Goal: Task Accomplishment & Management: Use online tool/utility

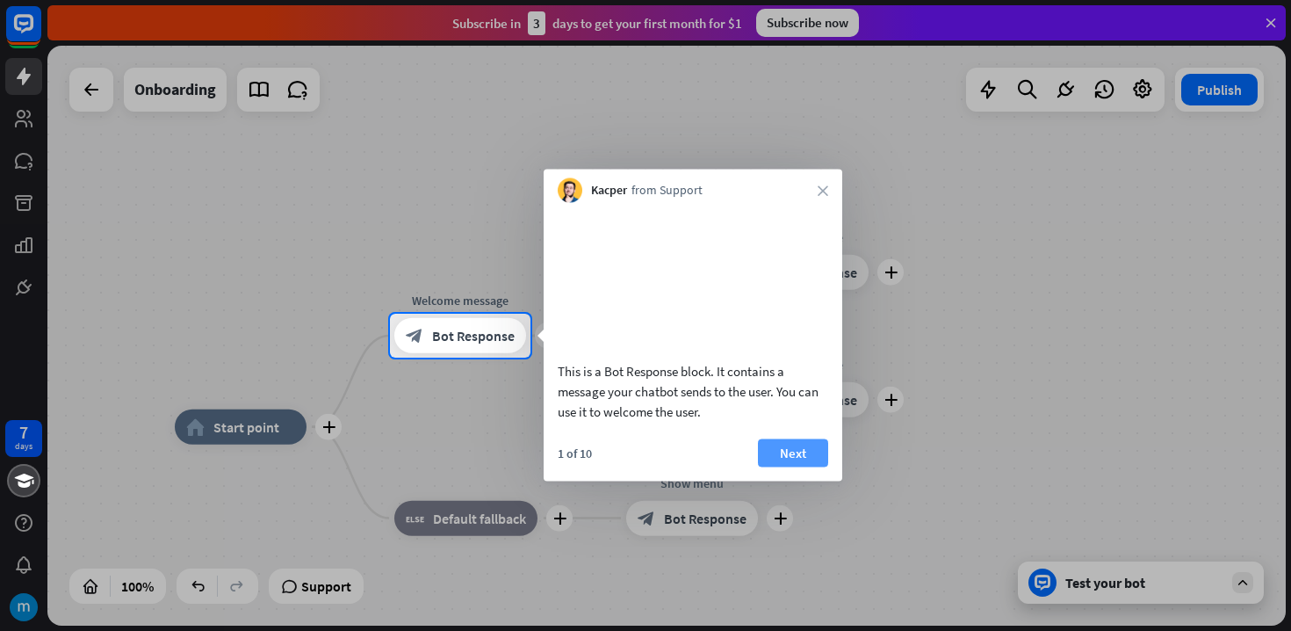
click at [814, 466] on button "Next" at bounding box center [793, 452] width 70 height 28
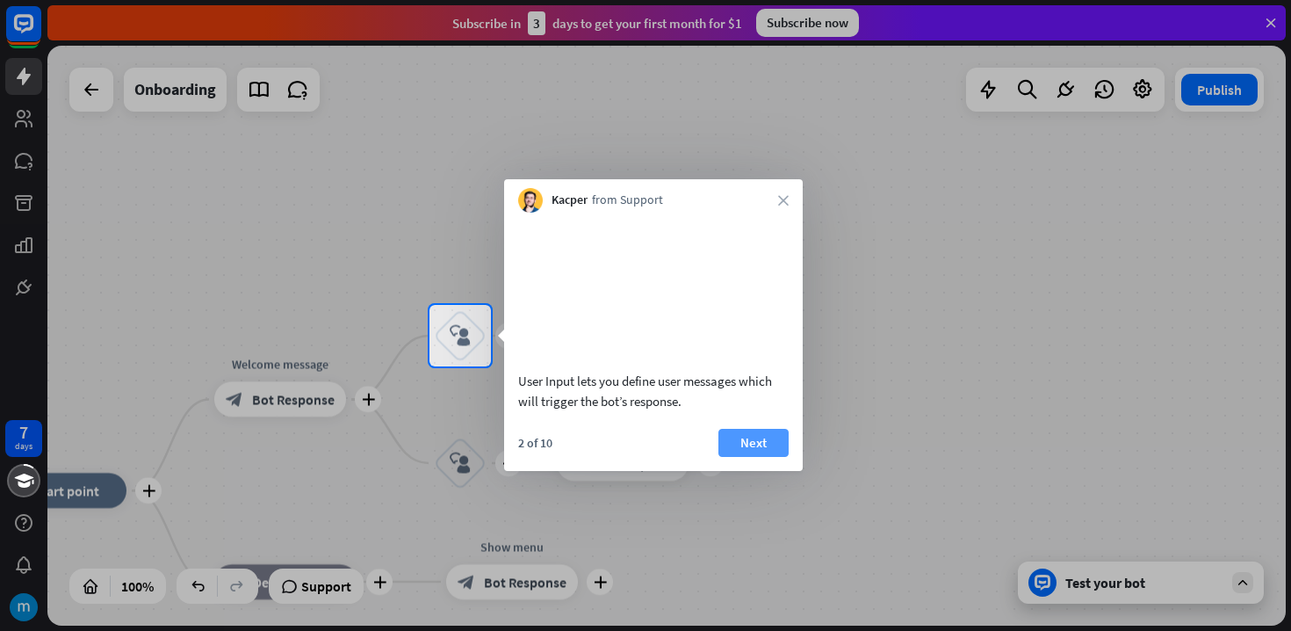
click at [760, 457] on button "Next" at bounding box center [753, 443] width 70 height 28
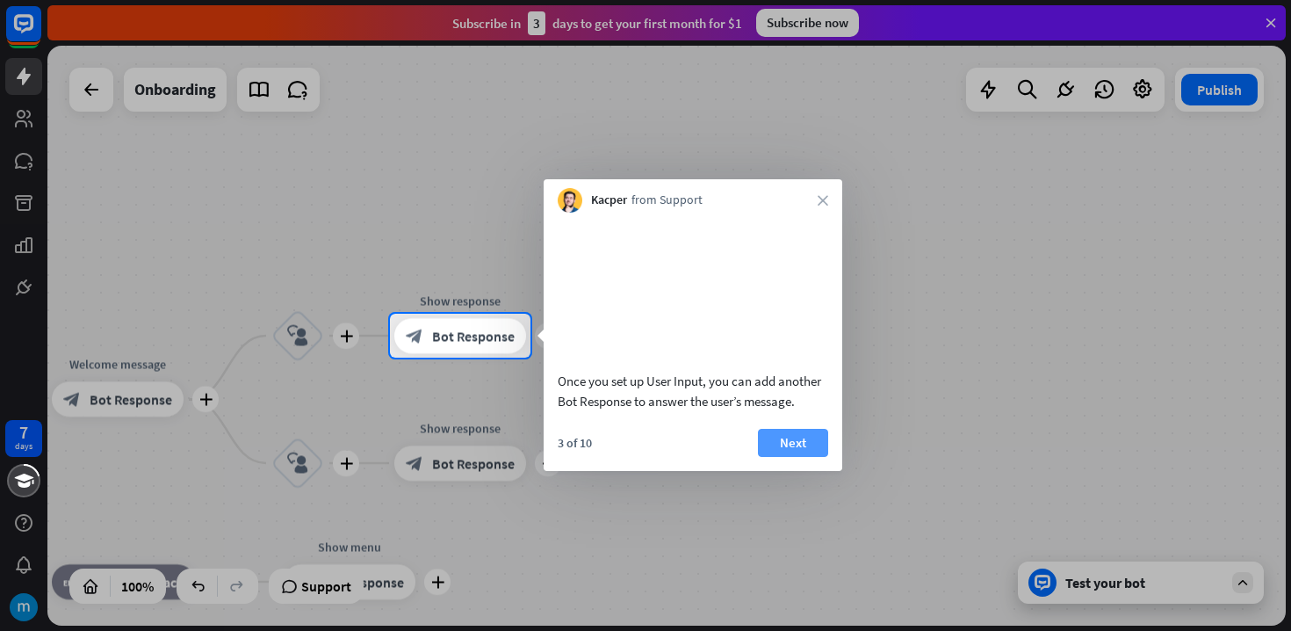
click at [780, 457] on button "Next" at bounding box center [793, 443] width 70 height 28
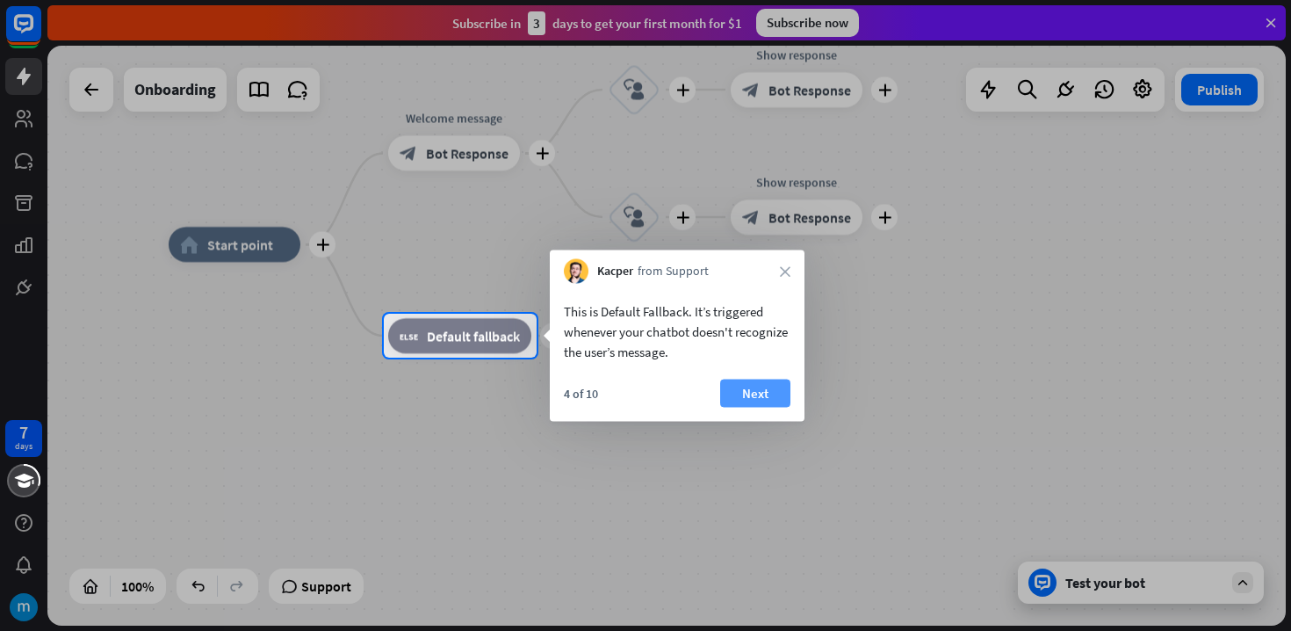
click at [739, 391] on button "Next" at bounding box center [755, 393] width 70 height 28
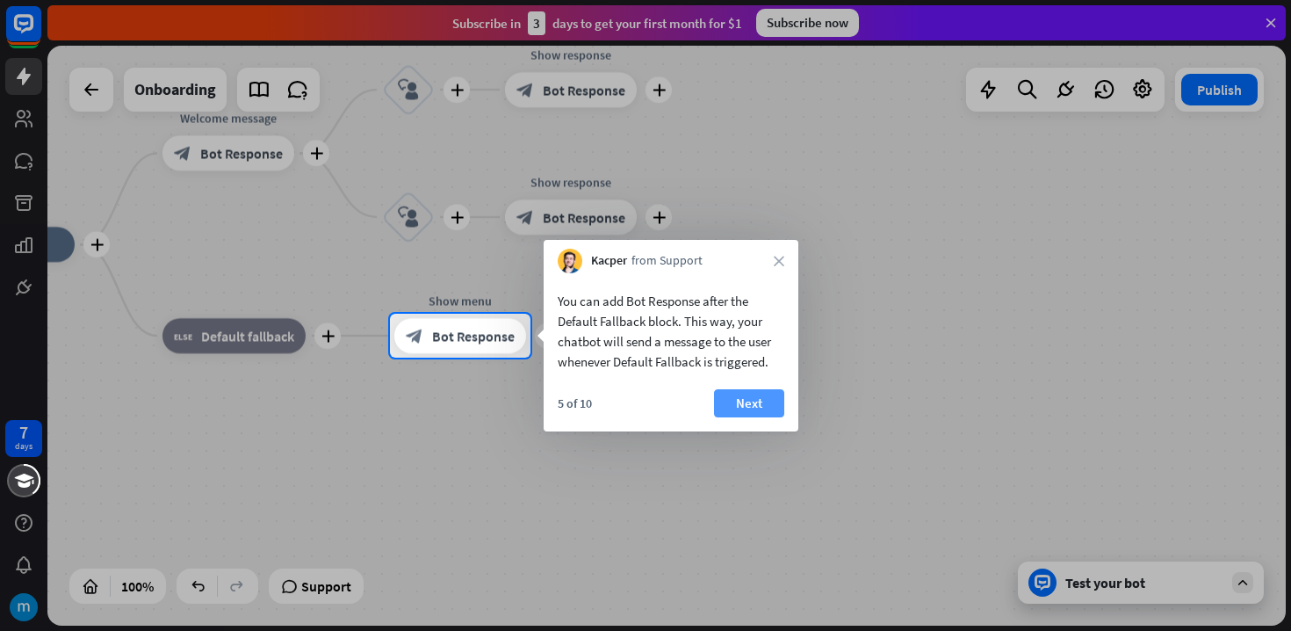
click at [750, 407] on button "Next" at bounding box center [749, 403] width 70 height 28
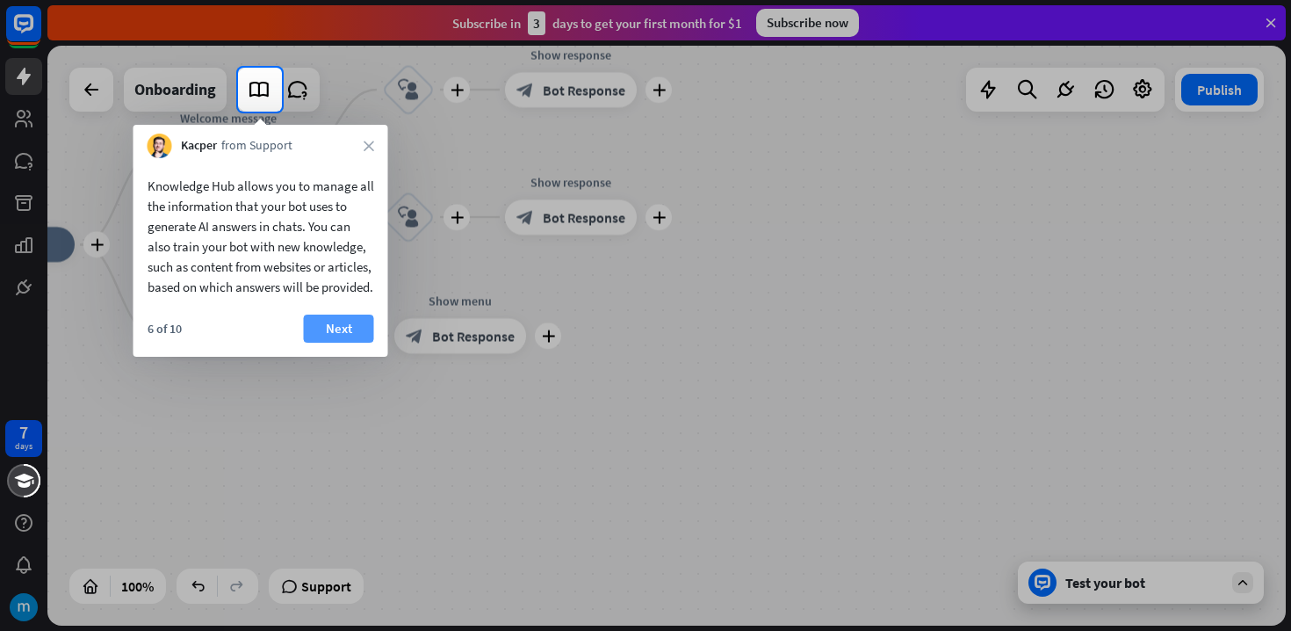
click at [329, 342] on button "Next" at bounding box center [339, 328] width 70 height 28
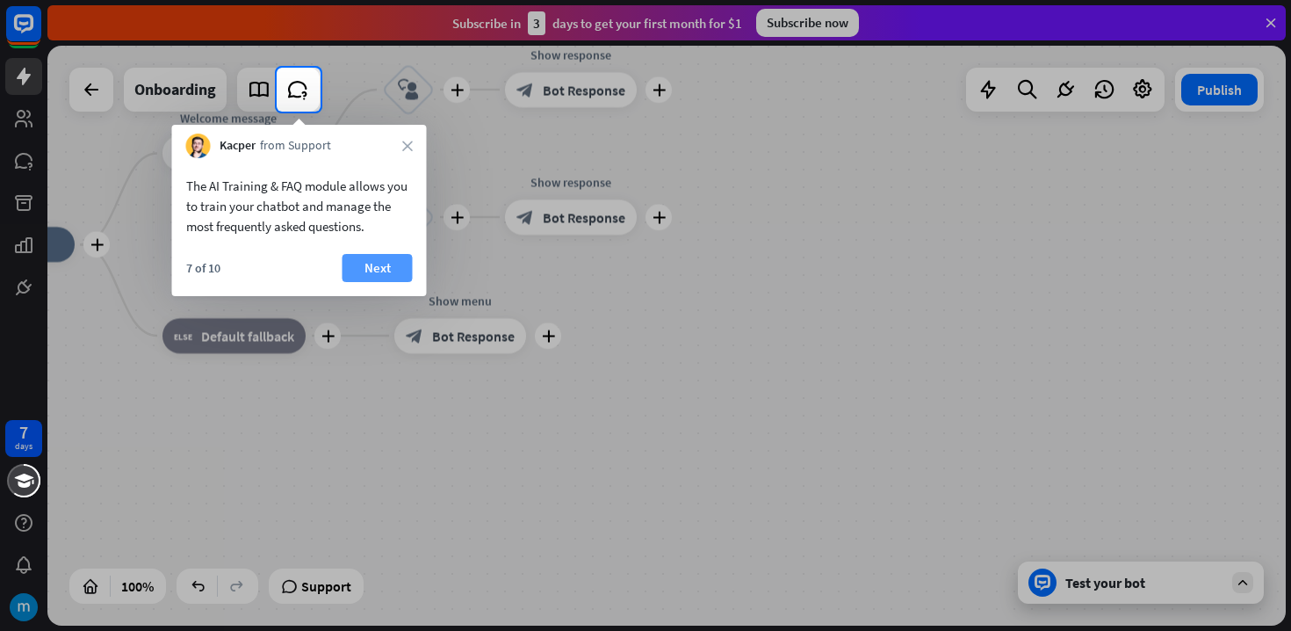
click at [378, 260] on button "Next" at bounding box center [377, 268] width 70 height 28
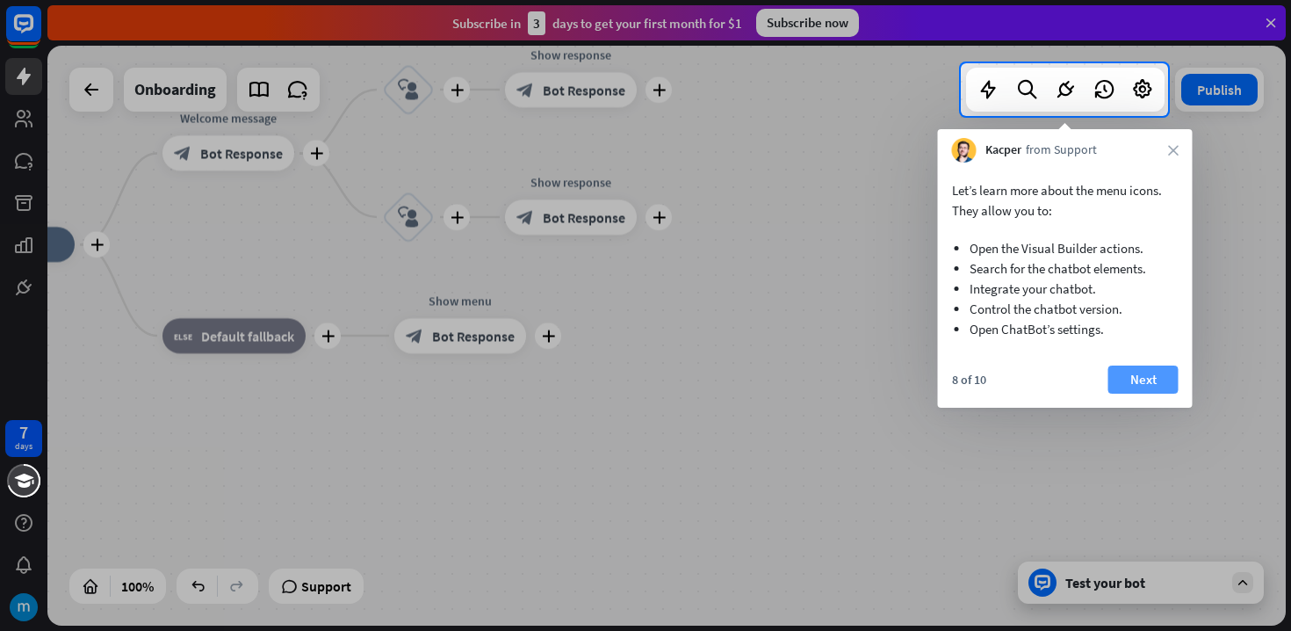
click at [1133, 376] on button "Next" at bounding box center [1143, 379] width 70 height 28
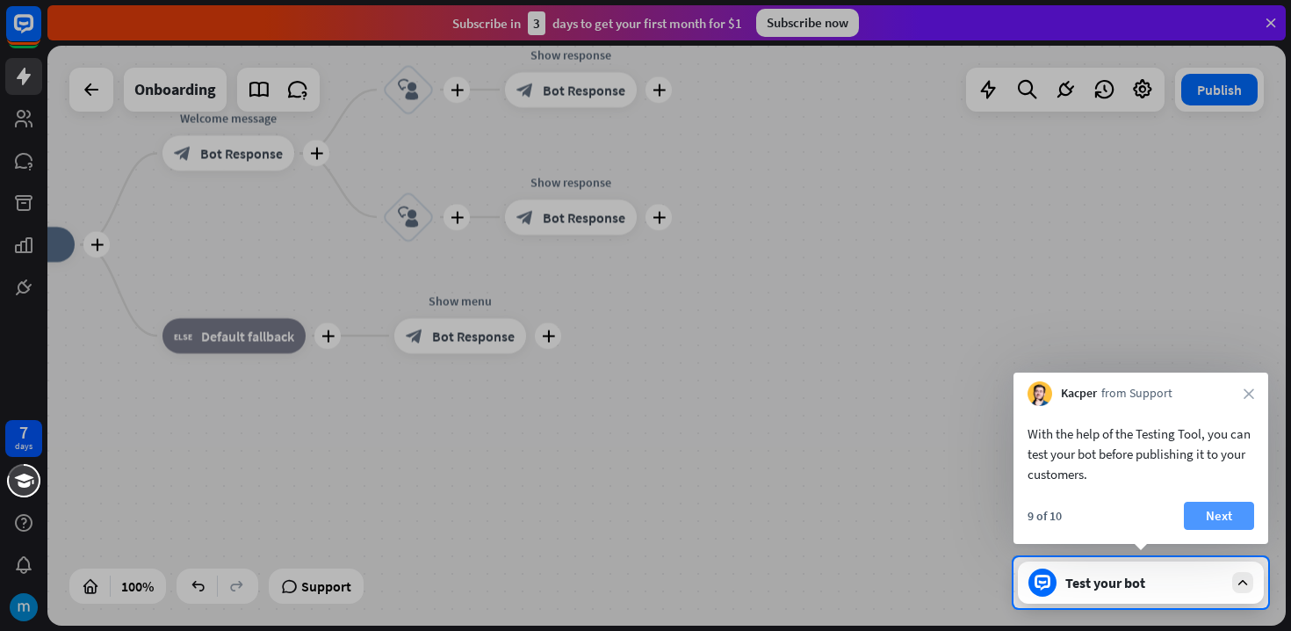
click at [1209, 508] on button "Next" at bounding box center [1219, 515] width 70 height 28
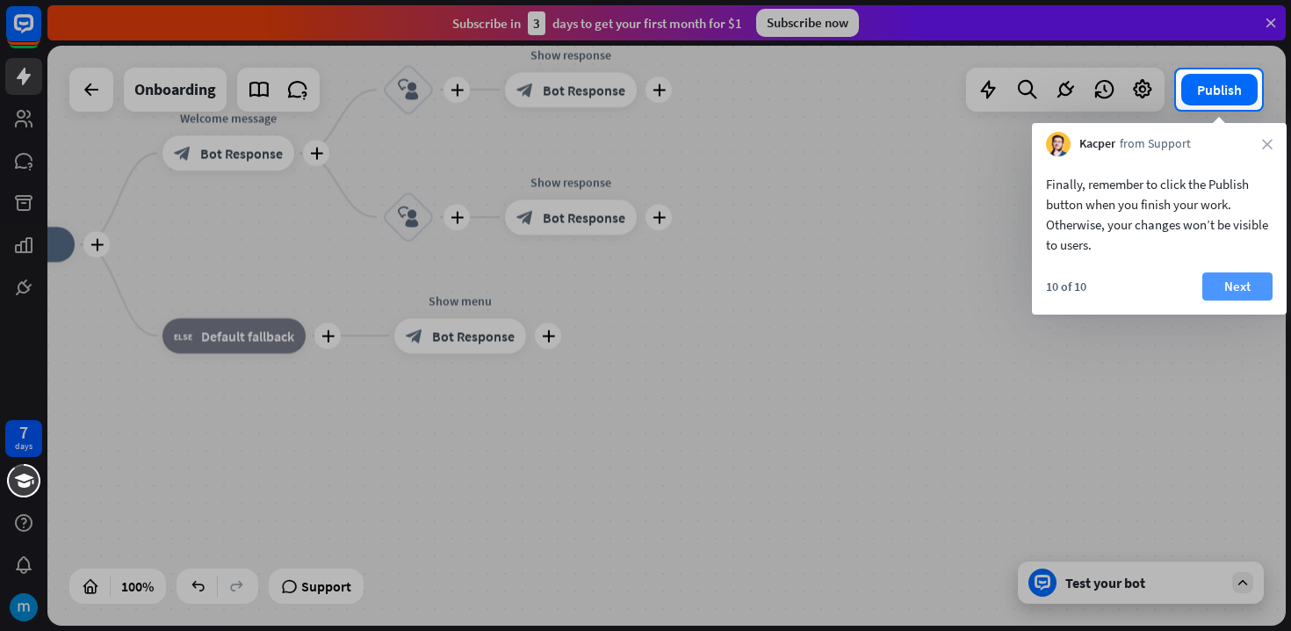
click at [1230, 288] on button "Next" at bounding box center [1237, 286] width 70 height 28
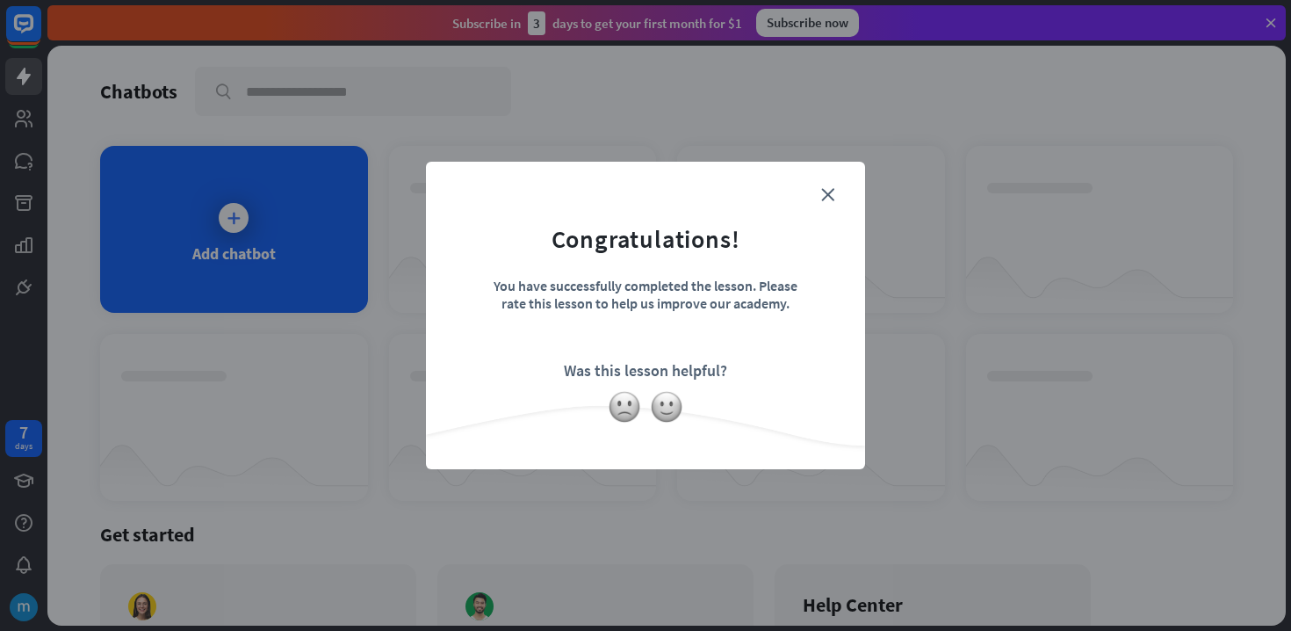
click at [823, 187] on form "Congratulations! You have successfully completed the lesson. Please rate this l…" at bounding box center [645, 289] width 395 height 210
drag, startPoint x: 830, startPoint y: 191, endPoint x: 519, endPoint y: 253, distance: 316.9
click at [830, 191] on icon "close" at bounding box center [827, 194] width 13 height 13
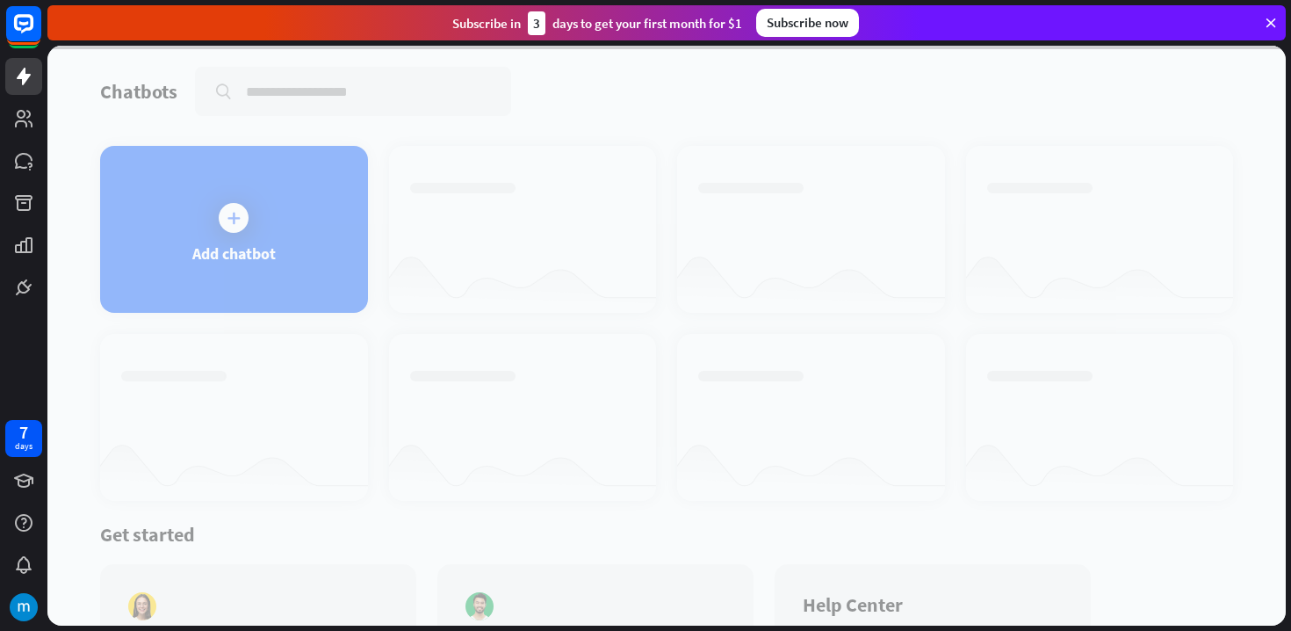
click at [241, 231] on div at bounding box center [666, 336] width 1238 height 580
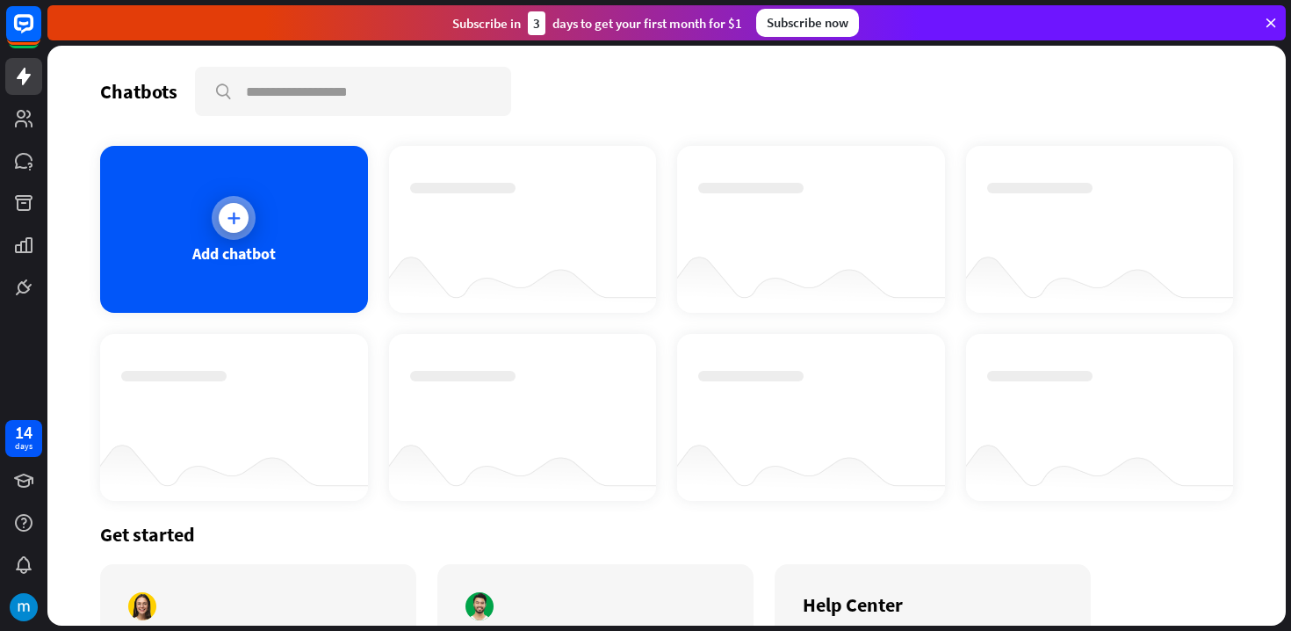
click at [241, 229] on div at bounding box center [234, 218] width 44 height 44
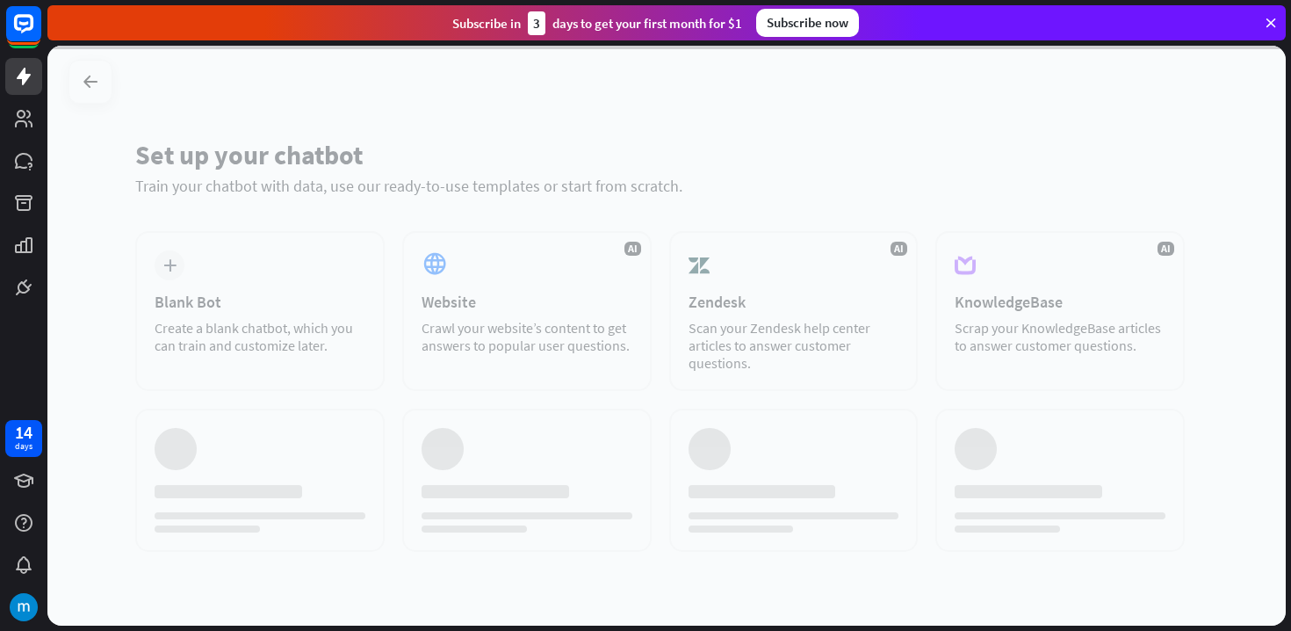
click at [453, 270] on div at bounding box center [666, 336] width 1238 height 580
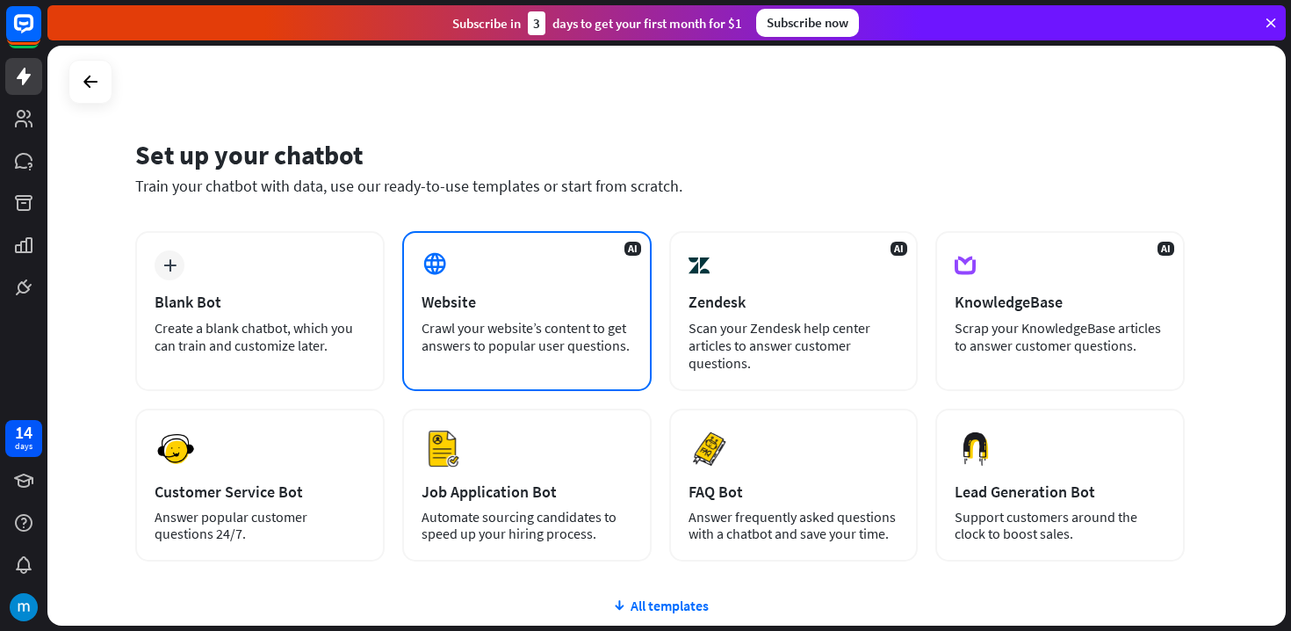
click at [461, 275] on div "AI Website Crawl your website’s content to get answers to popular user question…" at bounding box center [526, 311] width 249 height 160
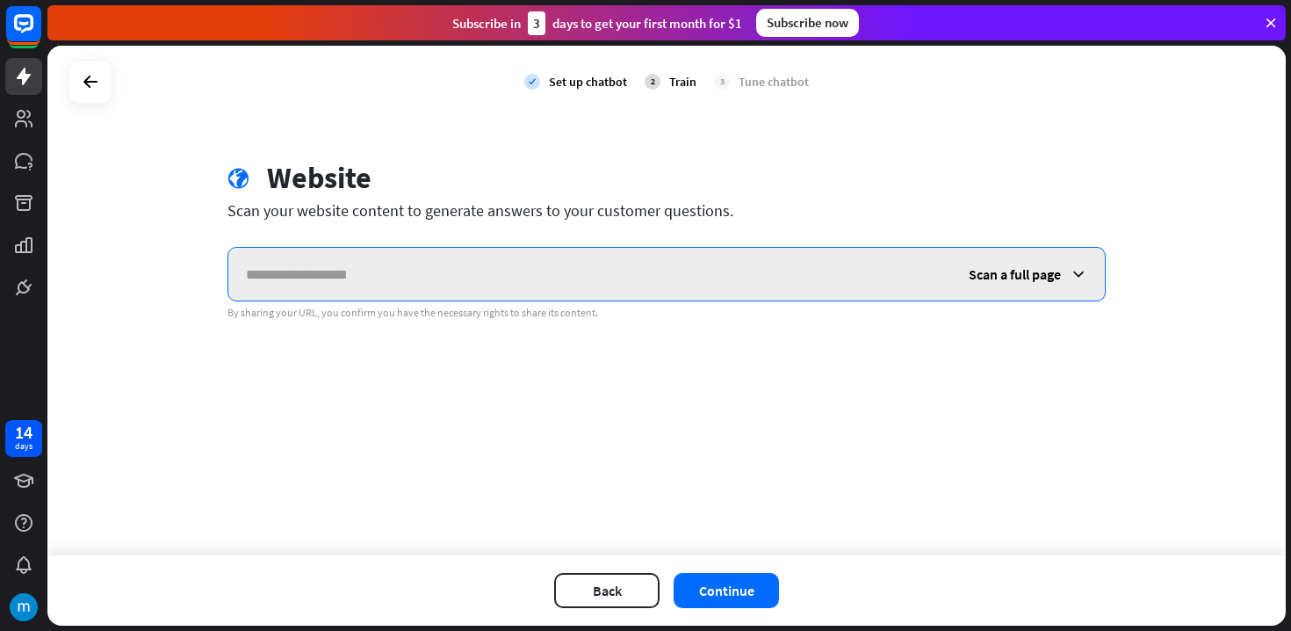
click at [435, 267] on input "text" at bounding box center [589, 274] width 723 height 53
paste input "**********"
type input "**********"
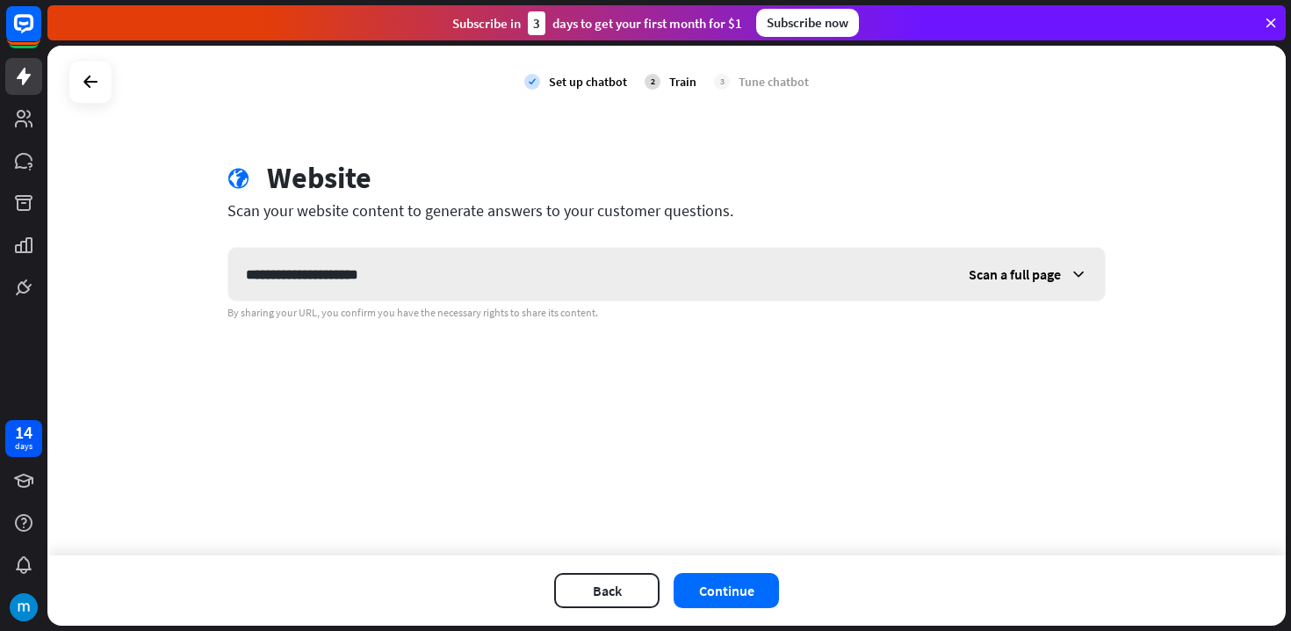
click at [1055, 277] on span "Scan a full page" at bounding box center [1015, 274] width 92 height 18
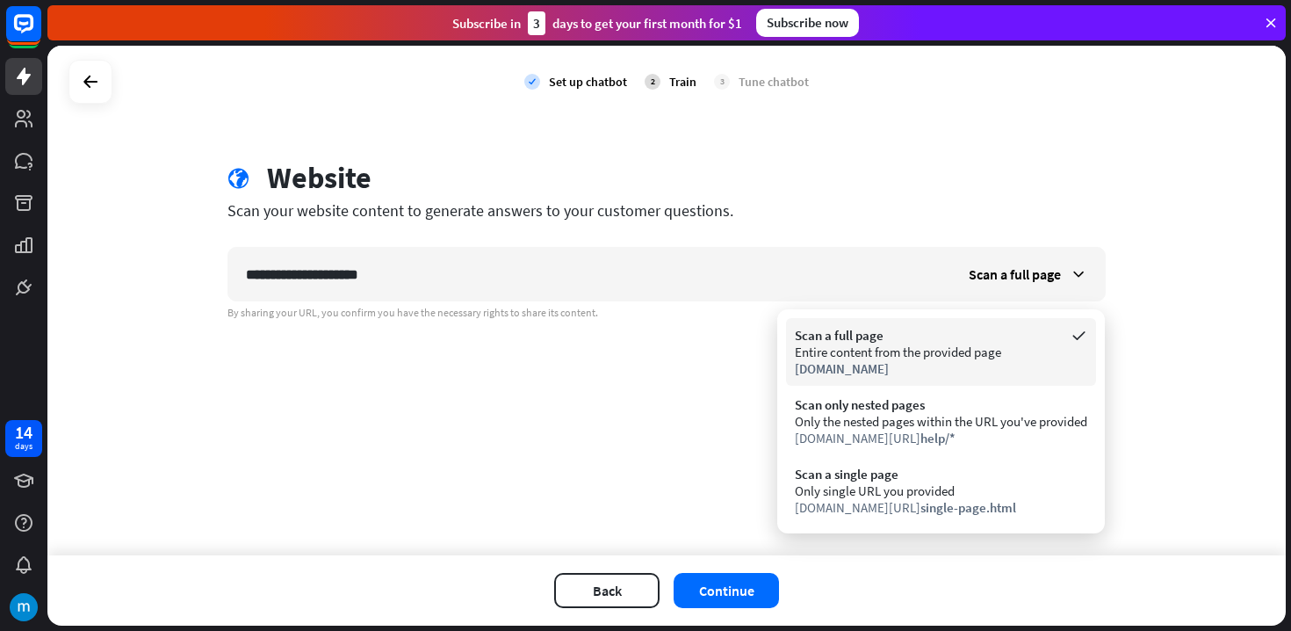
click at [1025, 329] on div "Scan a full page" at bounding box center [941, 335] width 292 height 17
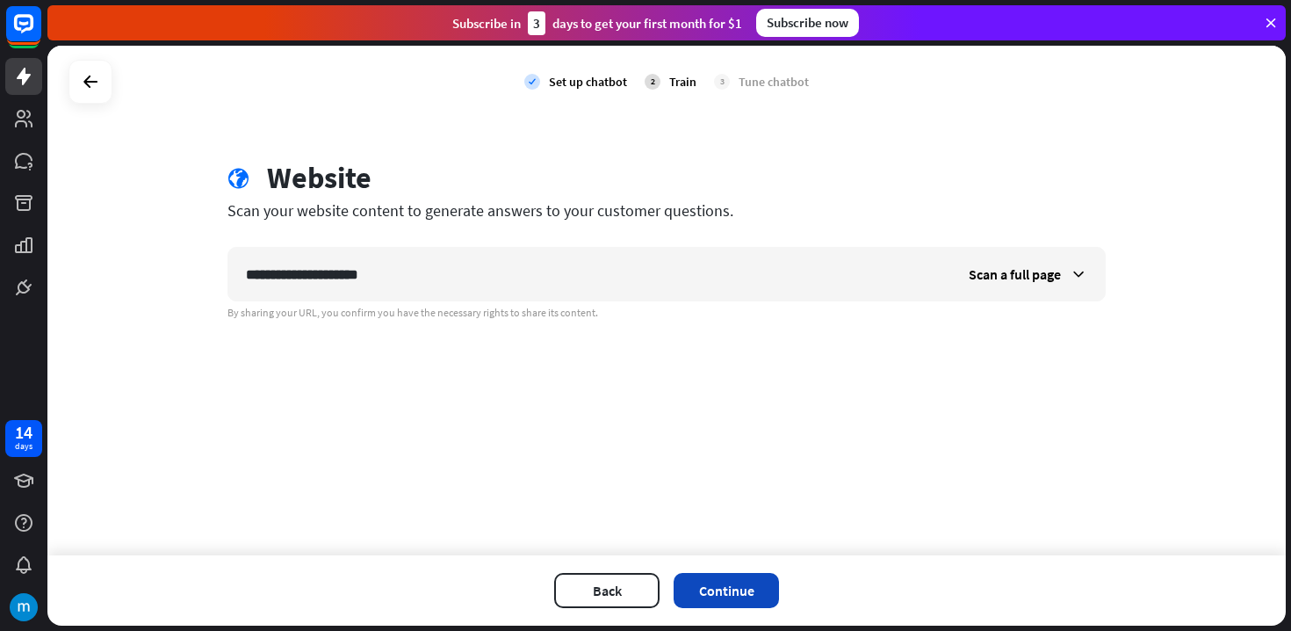
click at [743, 578] on button "Continue" at bounding box center [726, 590] width 105 height 35
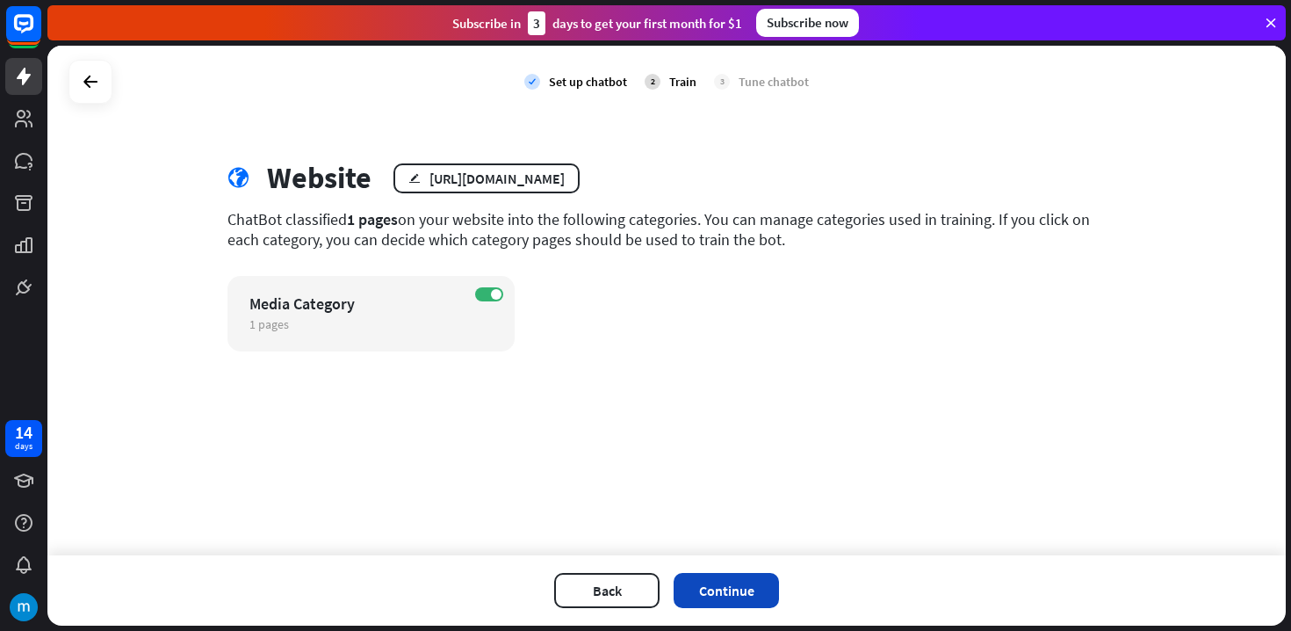
click at [767, 585] on button "Continue" at bounding box center [726, 590] width 105 height 35
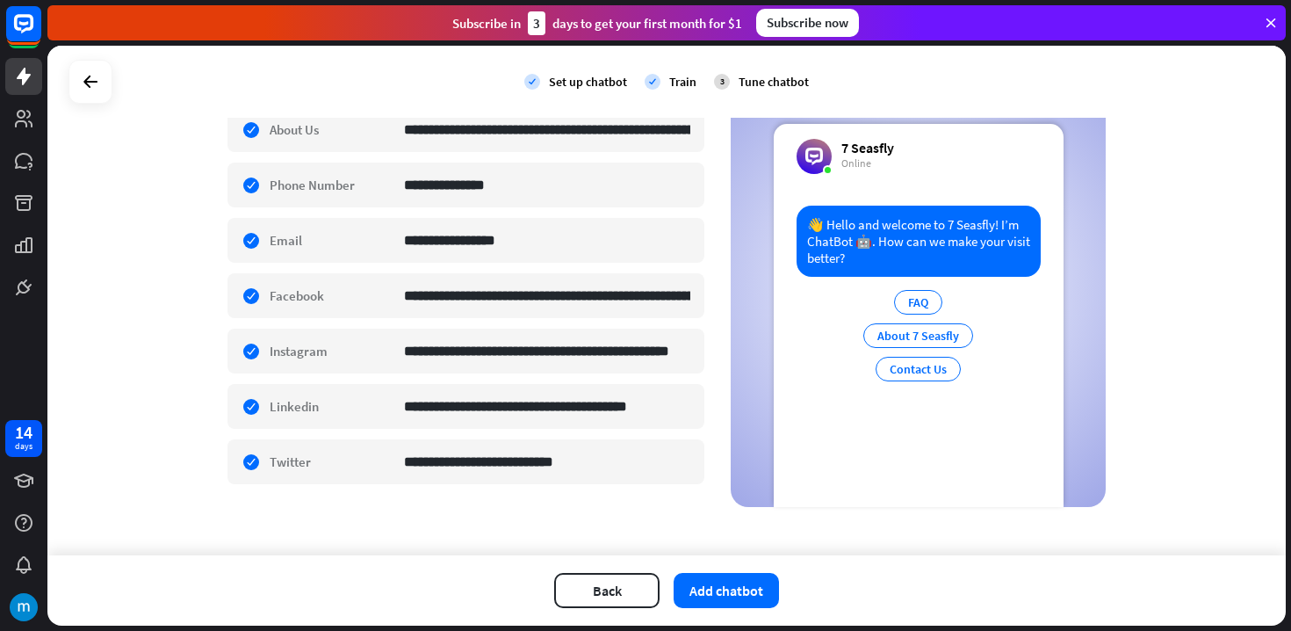
scroll to position [393, 0]
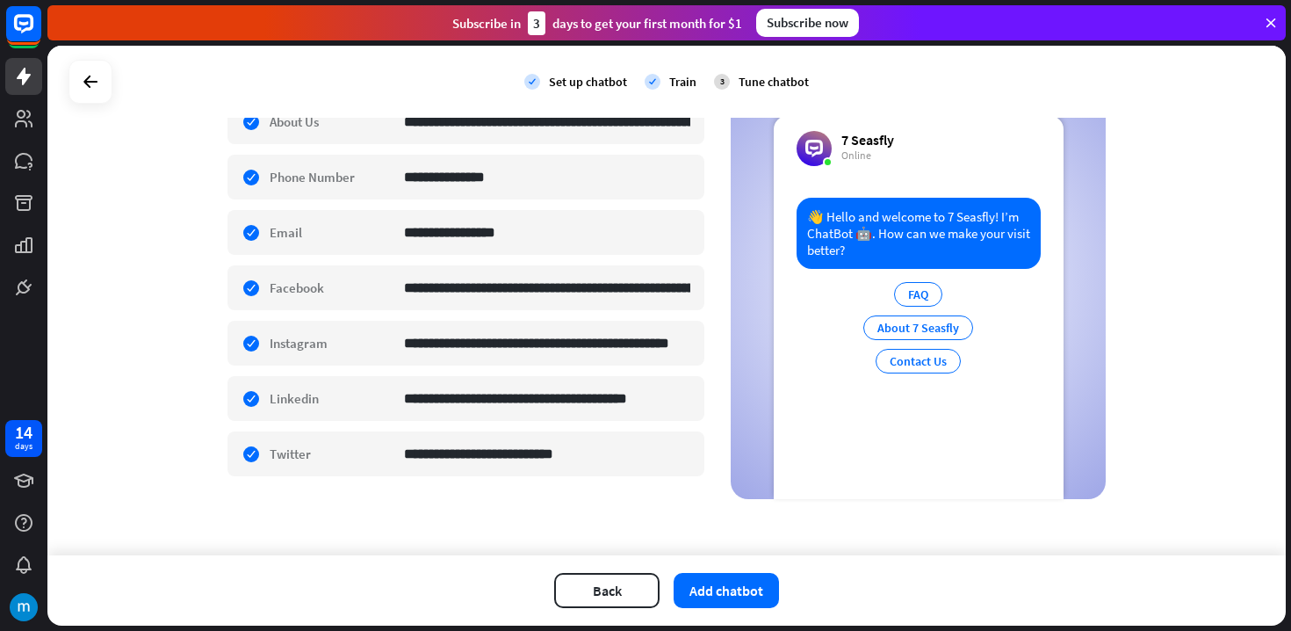
click at [918, 292] on div "FAQ" at bounding box center [918, 294] width 48 height 25
click at [901, 329] on div "About 7 Seasfly" at bounding box center [918, 327] width 110 height 25
drag, startPoint x: 897, startPoint y: 357, endPoint x: 818, endPoint y: 356, distance: 78.2
click at [897, 357] on div "Contact Us" at bounding box center [918, 361] width 85 height 25
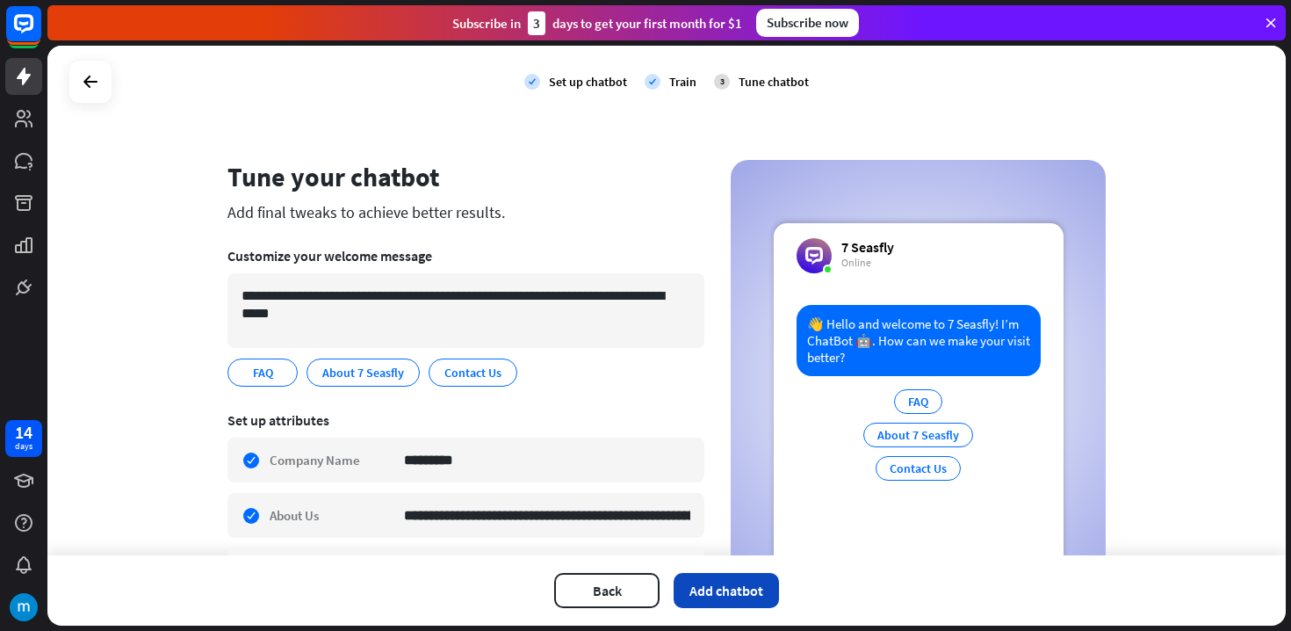
click at [736, 580] on button "Add chatbot" at bounding box center [726, 590] width 105 height 35
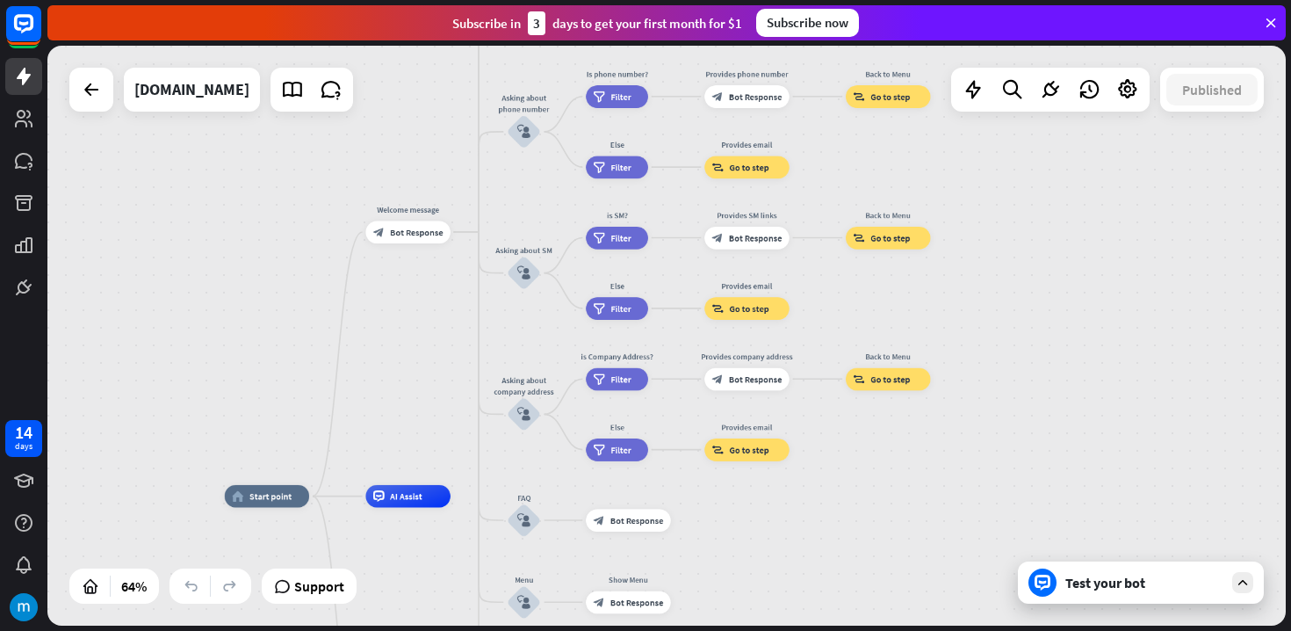
drag, startPoint x: 897, startPoint y: 396, endPoint x: 773, endPoint y: 530, distance: 182.7
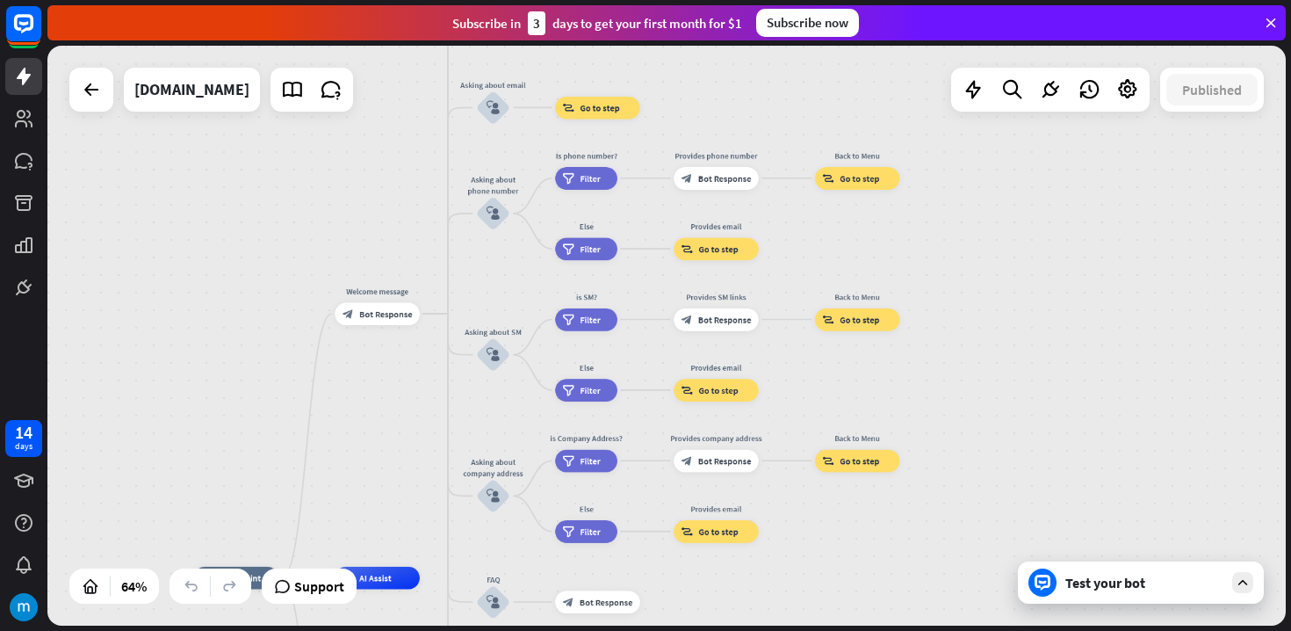
drag, startPoint x: 921, startPoint y: 494, endPoint x: 890, endPoint y: 576, distance: 87.3
click at [890, 576] on div "home_2 Start point Welcome message block_bot_response Bot Response About us blo…" at bounding box center [666, 336] width 1238 height 580
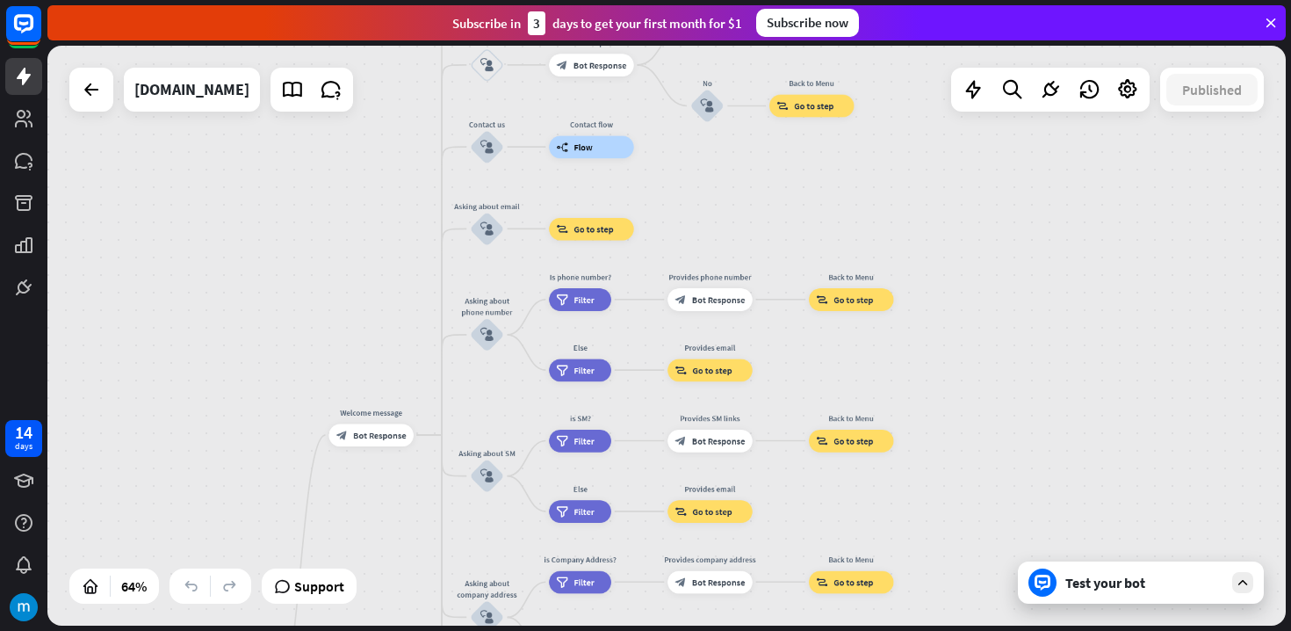
drag, startPoint x: 1017, startPoint y: 306, endPoint x: 1011, endPoint y: 427, distance: 121.3
click at [1011, 427] on div "home_2 Start point Welcome message block_bot_response Bot Response About us blo…" at bounding box center [666, 336] width 1238 height 580
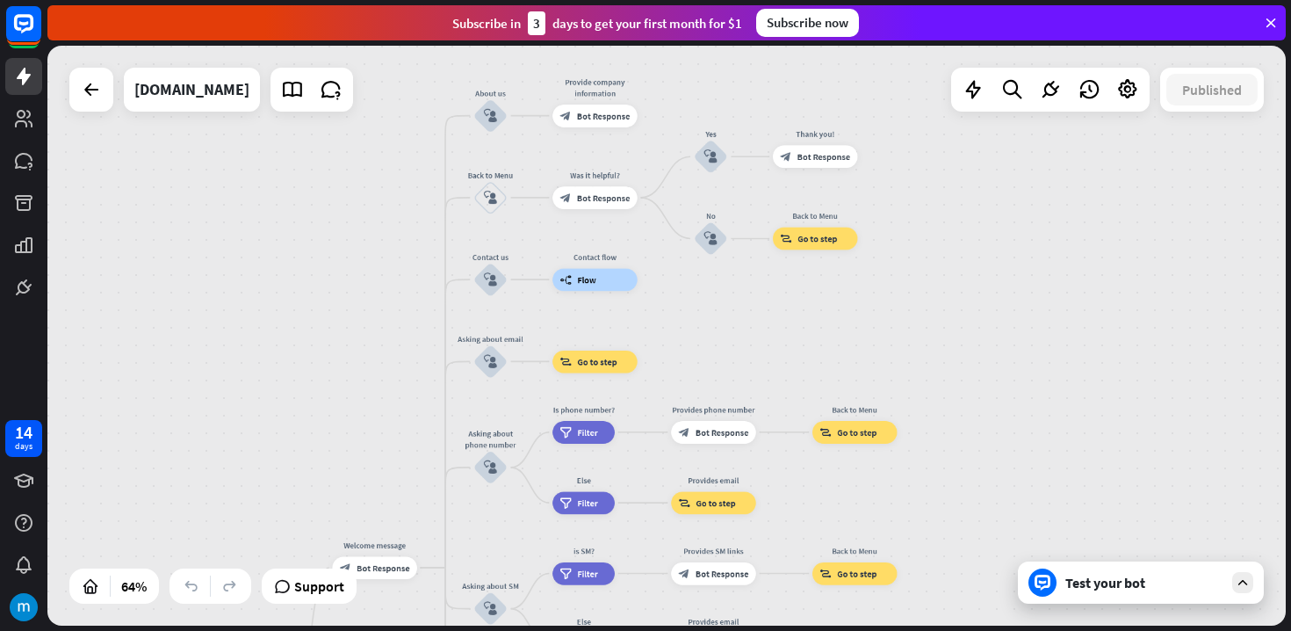
drag, startPoint x: 1003, startPoint y: 277, endPoint x: 1006, endPoint y: 410, distance: 132.6
click at [1006, 410] on div "home_2 Start point Welcome message block_bot_response Bot Response About us blo…" at bounding box center [666, 336] width 1238 height 580
click at [574, 282] on div "builder_tree Flow" at bounding box center [594, 279] width 84 height 23
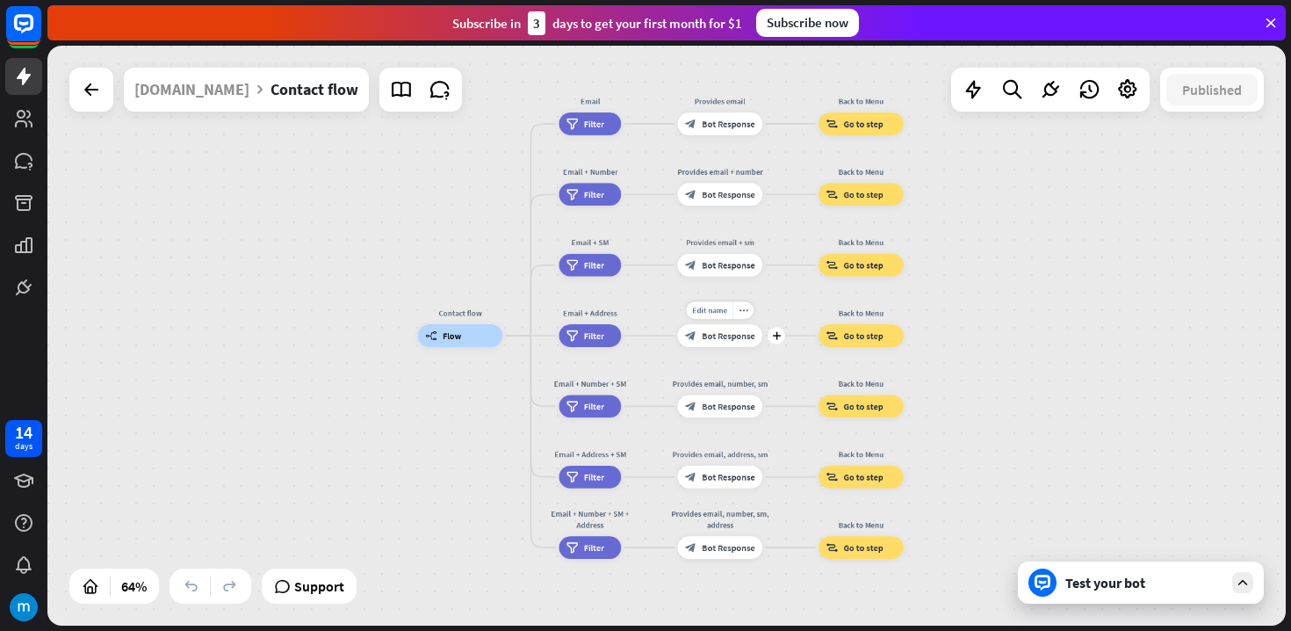
click at [727, 342] on div "block_bot_response Bot Response" at bounding box center [720, 335] width 84 height 23
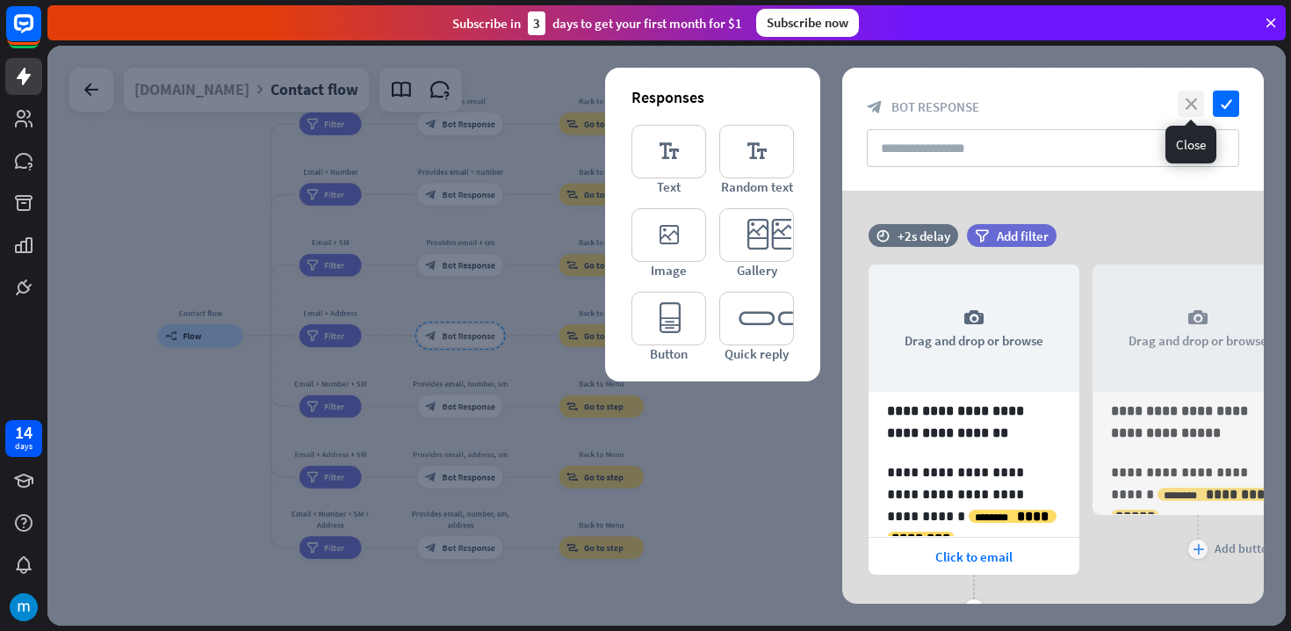
click at [1191, 107] on icon "close" at bounding box center [1191, 103] width 26 height 26
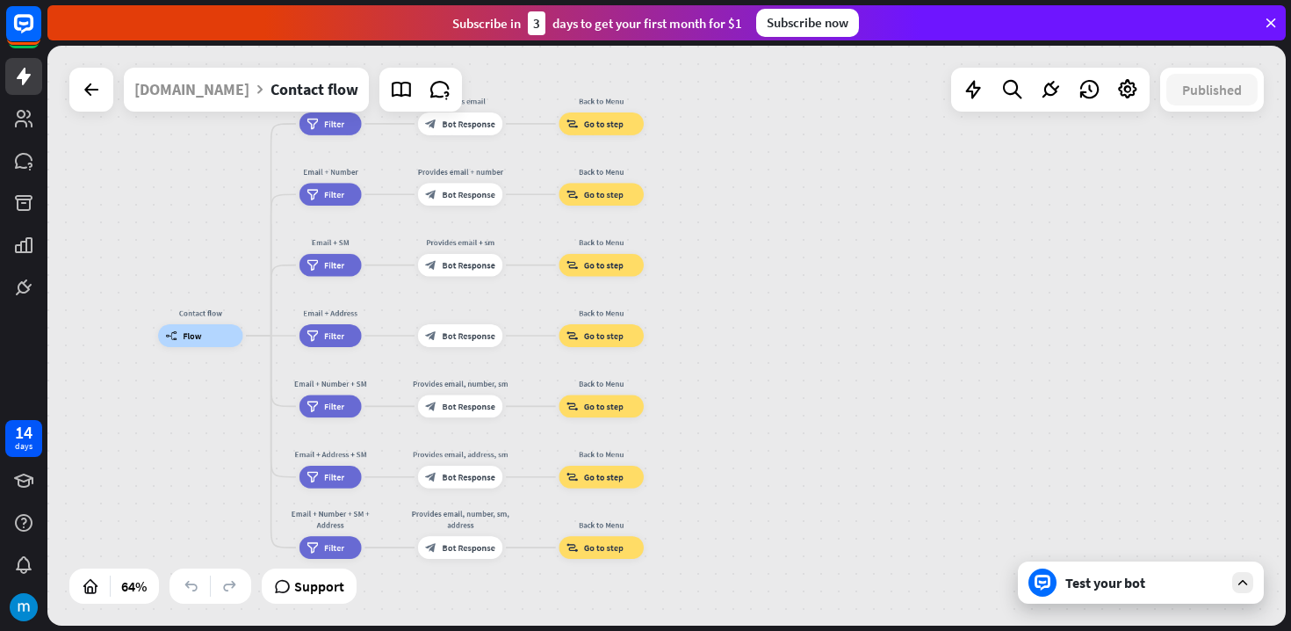
click at [1252, 593] on div "Test your bot" at bounding box center [1141, 582] width 246 height 42
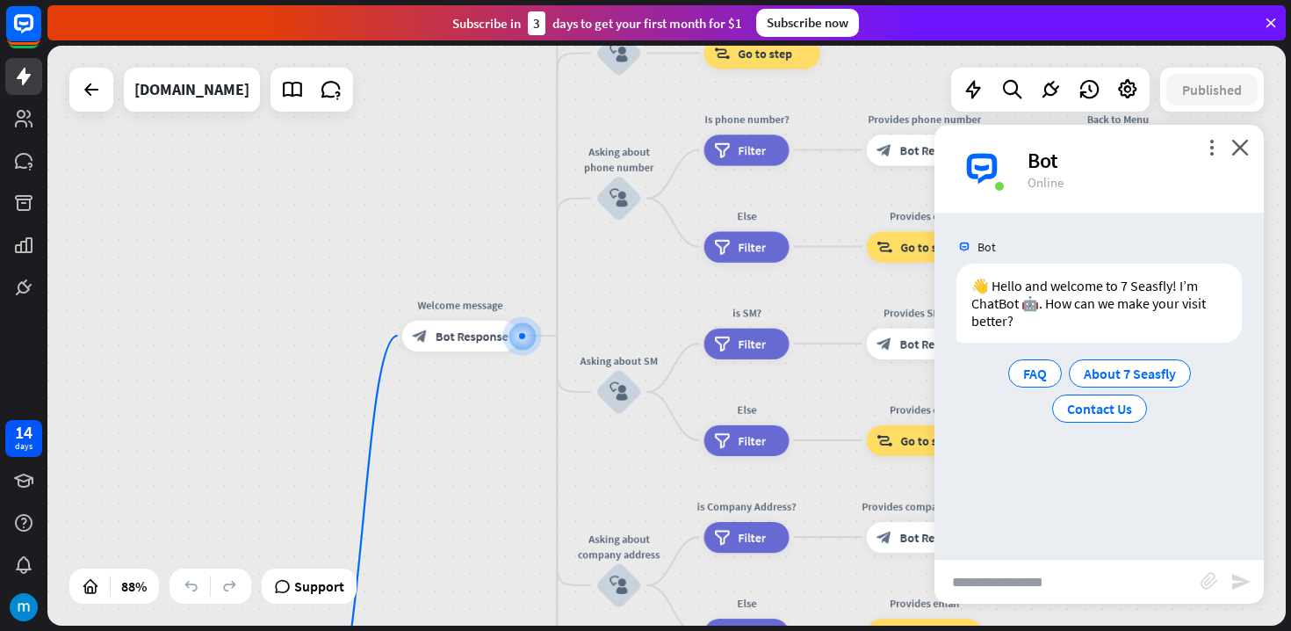
click at [1034, 588] on input "text" at bounding box center [1067, 581] width 266 height 44
click at [1039, 375] on span "FAQ" at bounding box center [1035, 373] width 24 height 18
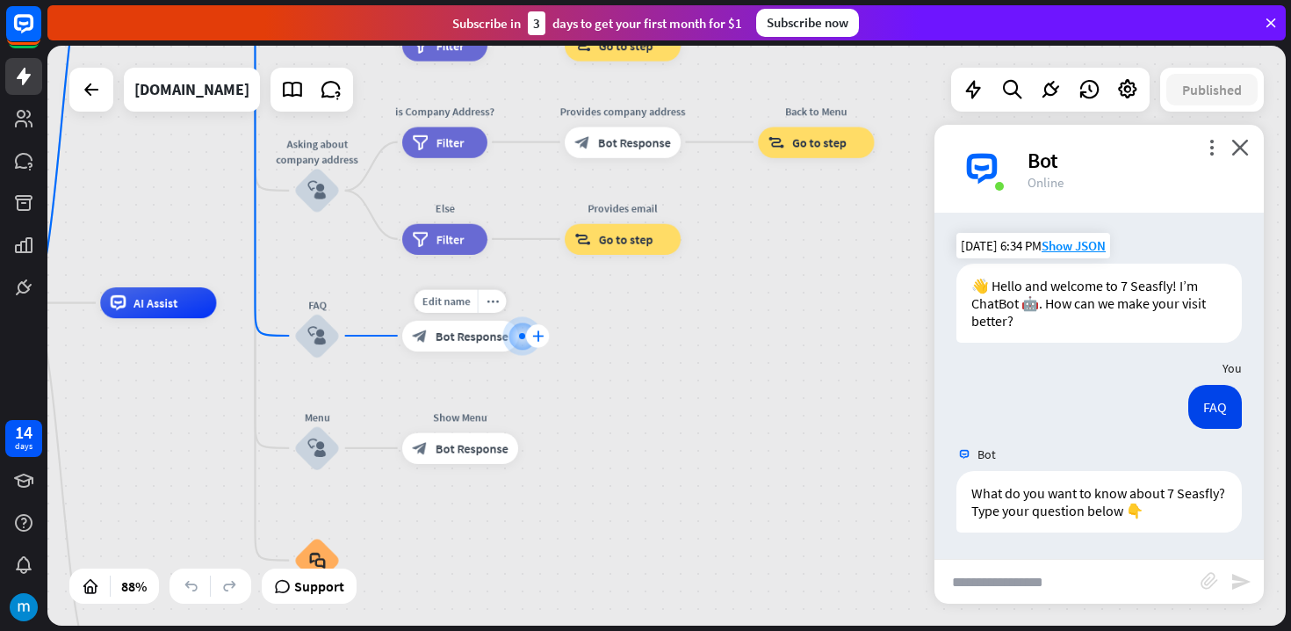
click at [537, 335] on icon "plus" at bounding box center [537, 335] width 11 height 11
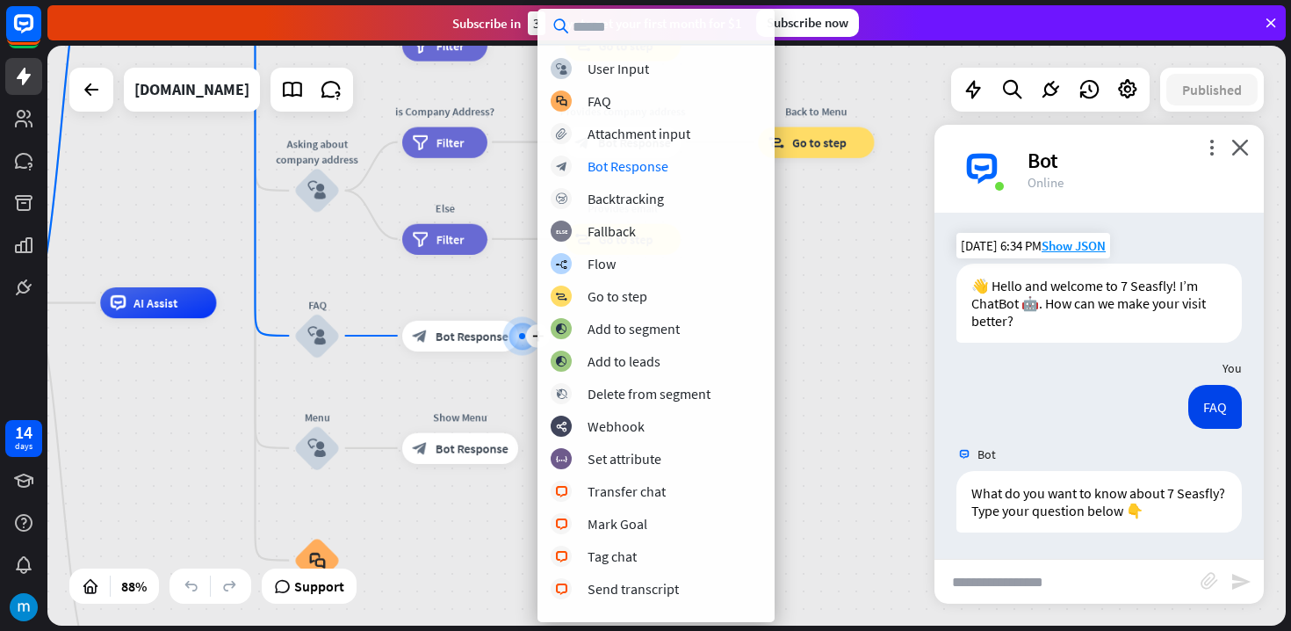
click at [834, 409] on div "home_2 Start point Welcome message block_bot_response Bot Response About us blo…" at bounding box center [453, 558] width 1092 height 511
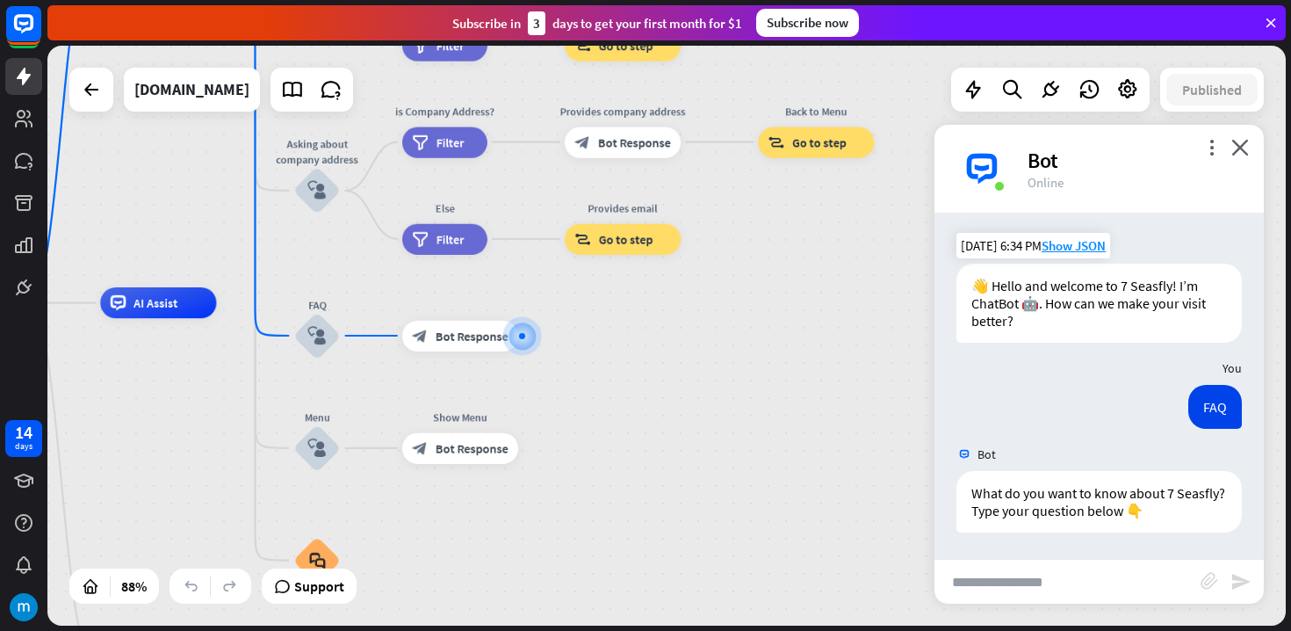
click at [1053, 581] on input "text" at bounding box center [1067, 581] width 266 height 44
type input "**********"
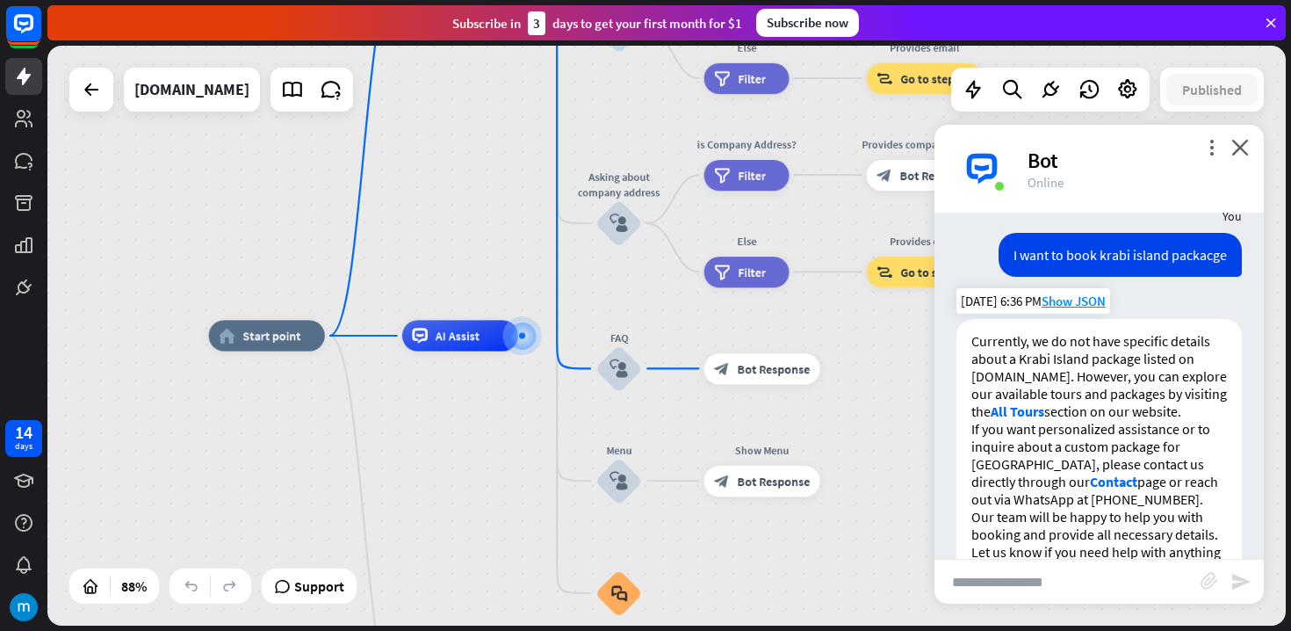
scroll to position [319, 0]
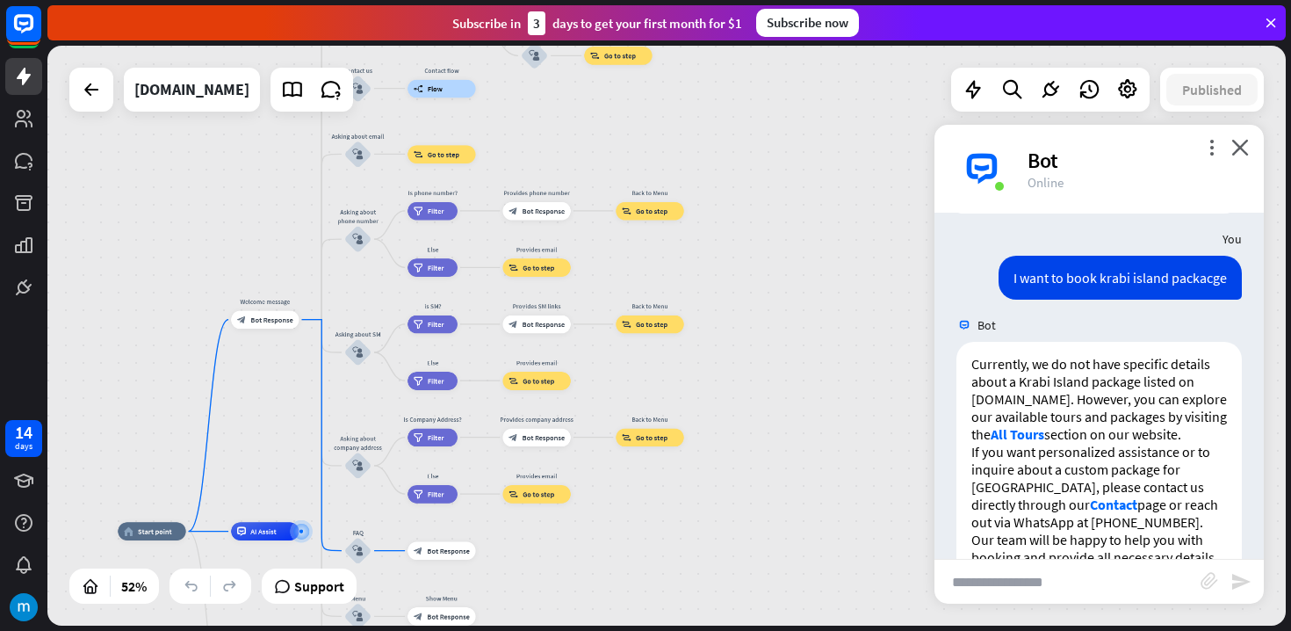
drag, startPoint x: 837, startPoint y: 397, endPoint x: 518, endPoint y: 556, distance: 356.2
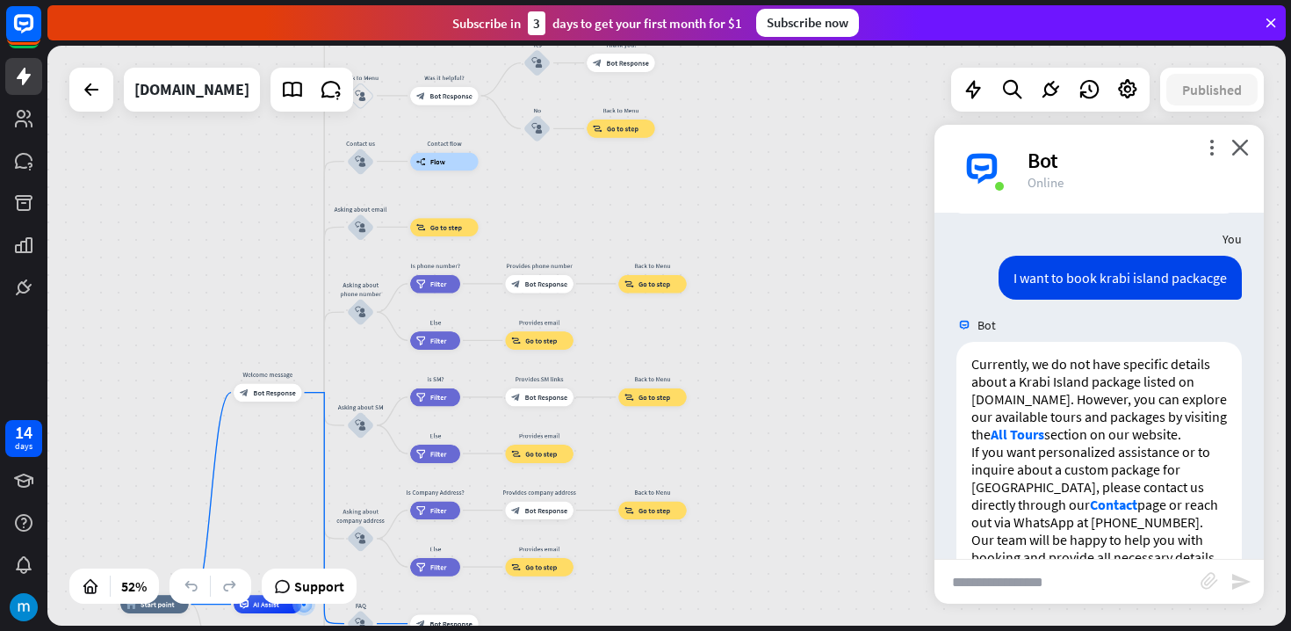
drag, startPoint x: 663, startPoint y: 583, endPoint x: 689, endPoint y: 550, distance: 42.5
click at [664, 583] on div "home_2 Start point Welcome message block_bot_response Bot Response About us blo…" at bounding box center [666, 336] width 1238 height 580
drag, startPoint x: 774, startPoint y: 430, endPoint x: 790, endPoint y: 509, distance: 80.8
click at [790, 509] on div "home_2 Start point Welcome message block_bot_response Bot Response About us blo…" at bounding box center [666, 336] width 1238 height 580
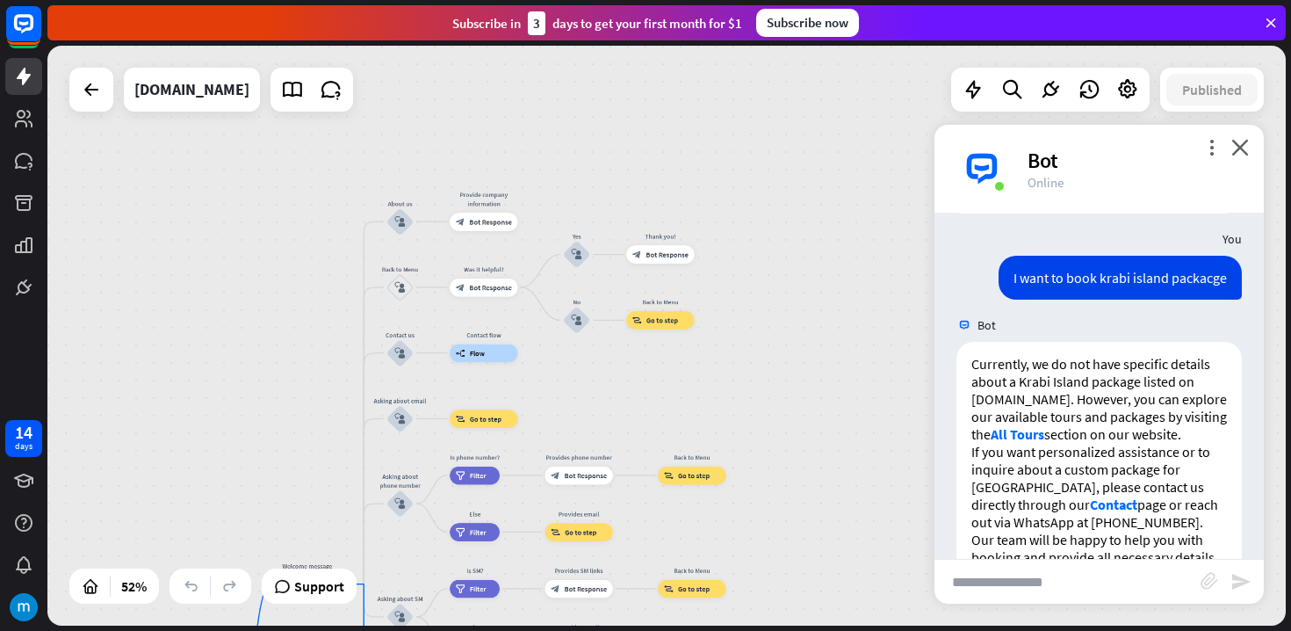
click at [806, 529] on div "home_2 Start point Welcome message block_bot_response Bot Response About us blo…" at bounding box center [666, 336] width 1238 height 580
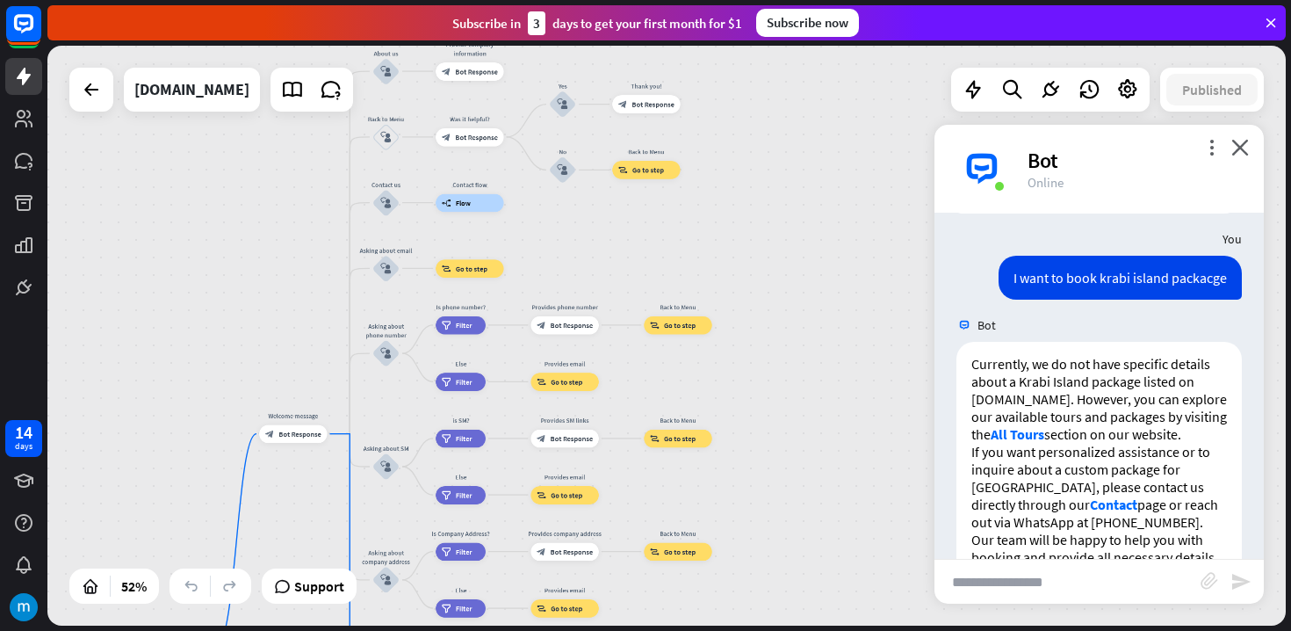
drag, startPoint x: 772, startPoint y: 477, endPoint x: 766, endPoint y: 400, distance: 76.6
click at [757, 321] on div "home_2 Start point Welcome message block_bot_response Bot Response About us blo…" at bounding box center [666, 336] width 1238 height 580
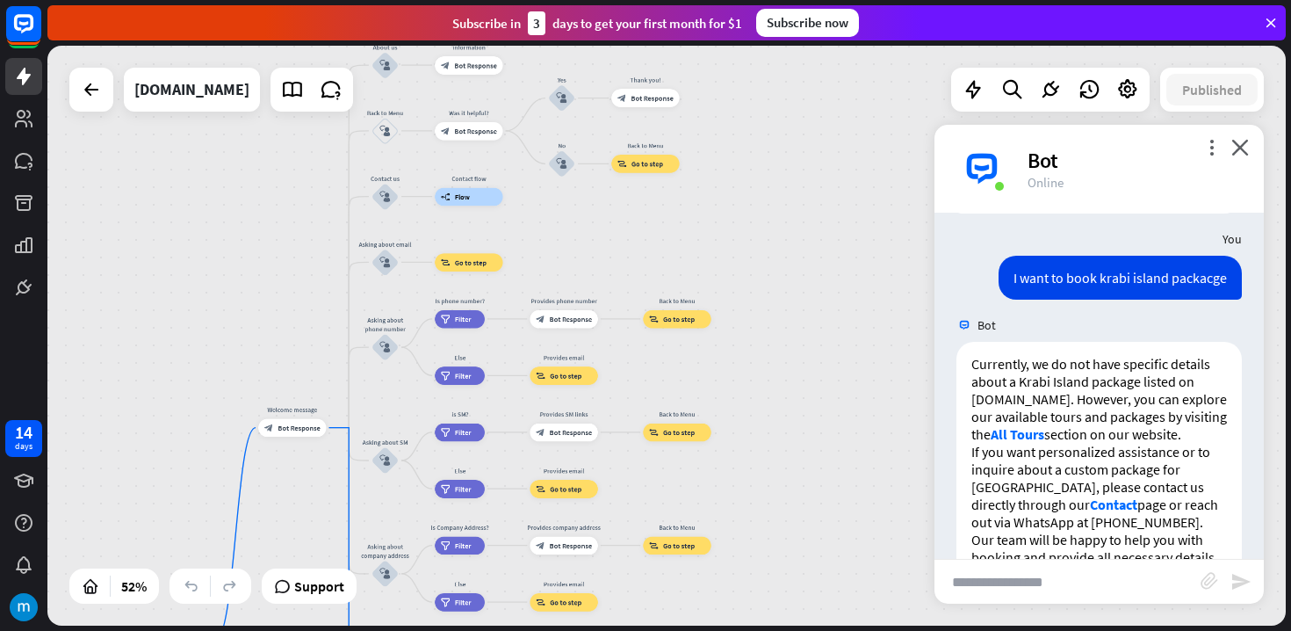
drag, startPoint x: 766, startPoint y: 409, endPoint x: 760, endPoint y: 333, distance: 76.6
click at [759, 311] on div "home_2 Start point Welcome message block_bot_response Bot Response About us blo…" at bounding box center [666, 336] width 1238 height 580
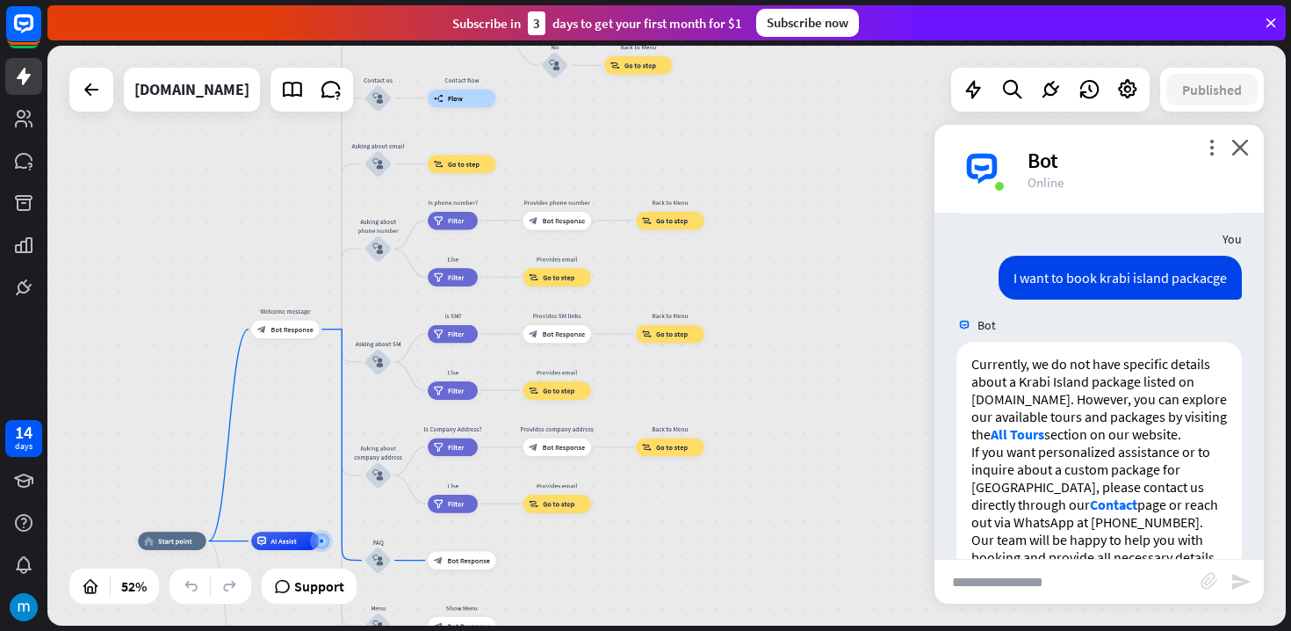
drag, startPoint x: 766, startPoint y: 395, endPoint x: 769, endPoint y: 292, distance: 103.7
click at [768, 285] on div "home_2 Start point Welcome message block_bot_response Bot Response About us blo…" at bounding box center [666, 336] width 1238 height 580
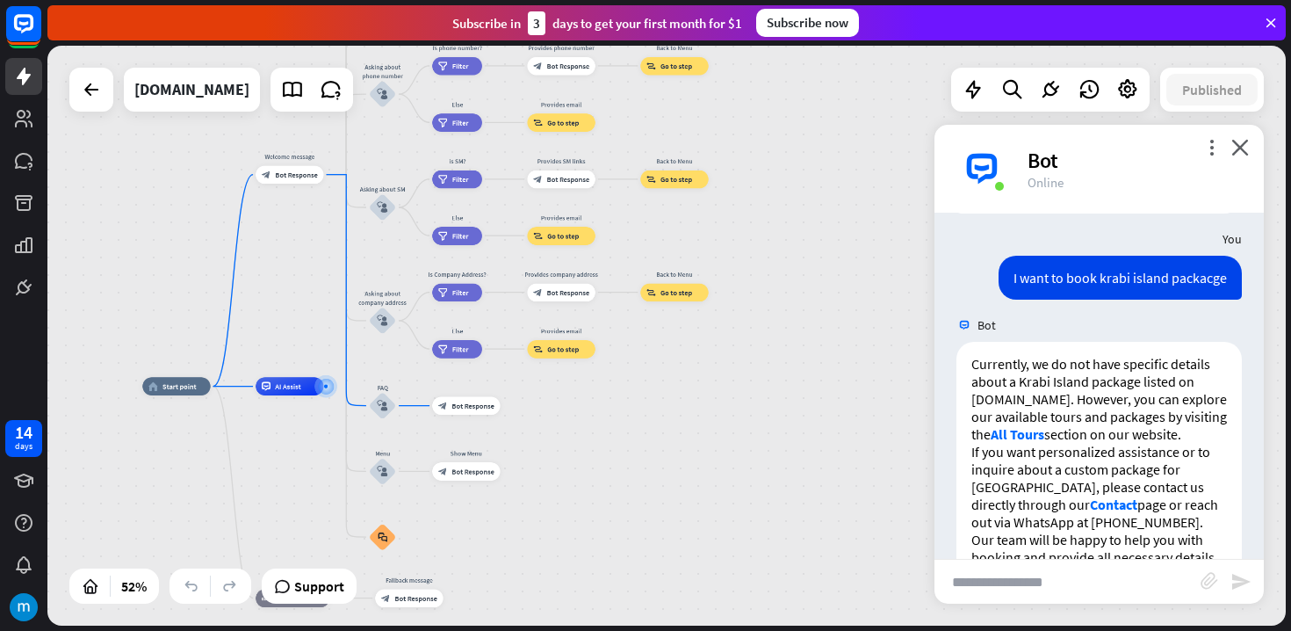
drag, startPoint x: 772, startPoint y: 391, endPoint x: 774, endPoint y: 311, distance: 79.9
click at [774, 303] on div "home_2 Start point Welcome message block_bot_response Bot Response About us blo…" at bounding box center [666, 336] width 1238 height 580
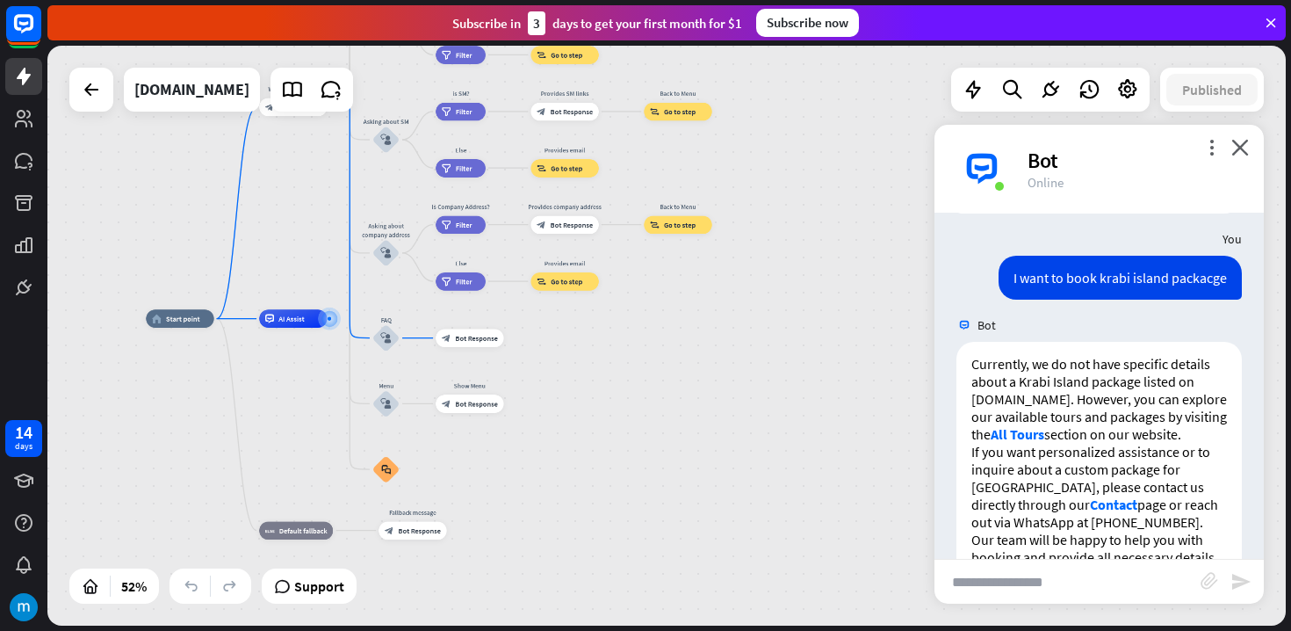
drag, startPoint x: 735, startPoint y: 422, endPoint x: 744, endPoint y: 289, distance: 133.8
click at [744, 319] on div "home_2 Start point Welcome message block_bot_response Bot Response About us blo…" at bounding box center [465, 468] width 638 height 299
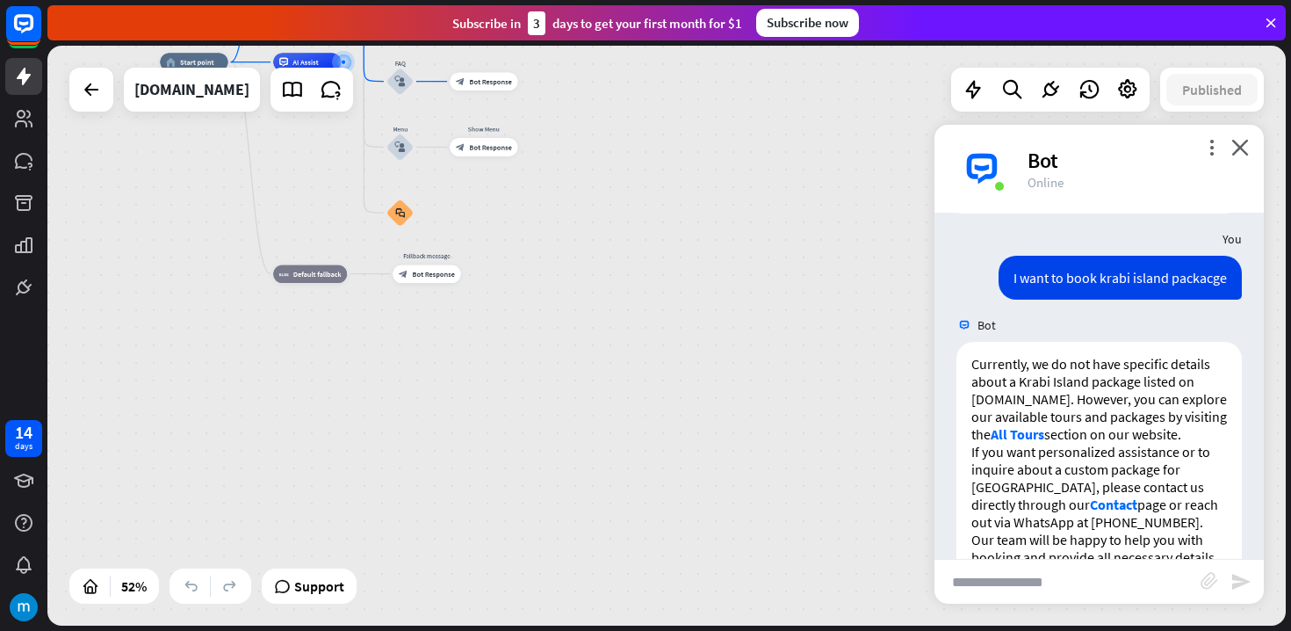
drag, startPoint x: 710, startPoint y: 319, endPoint x: 716, endPoint y: 195, distance: 123.9
click at [716, 195] on div "home_2 Start point Welcome message block_bot_response Bot Response About us blo…" at bounding box center [479, 211] width 638 height 299
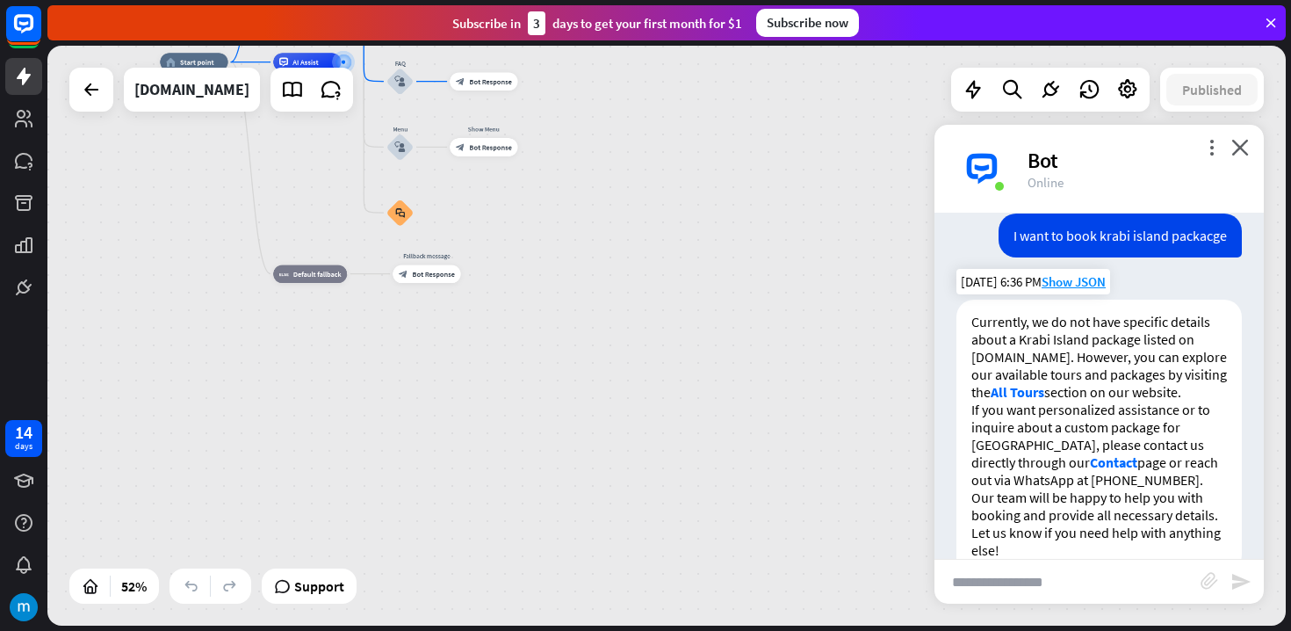
scroll to position [418, 0]
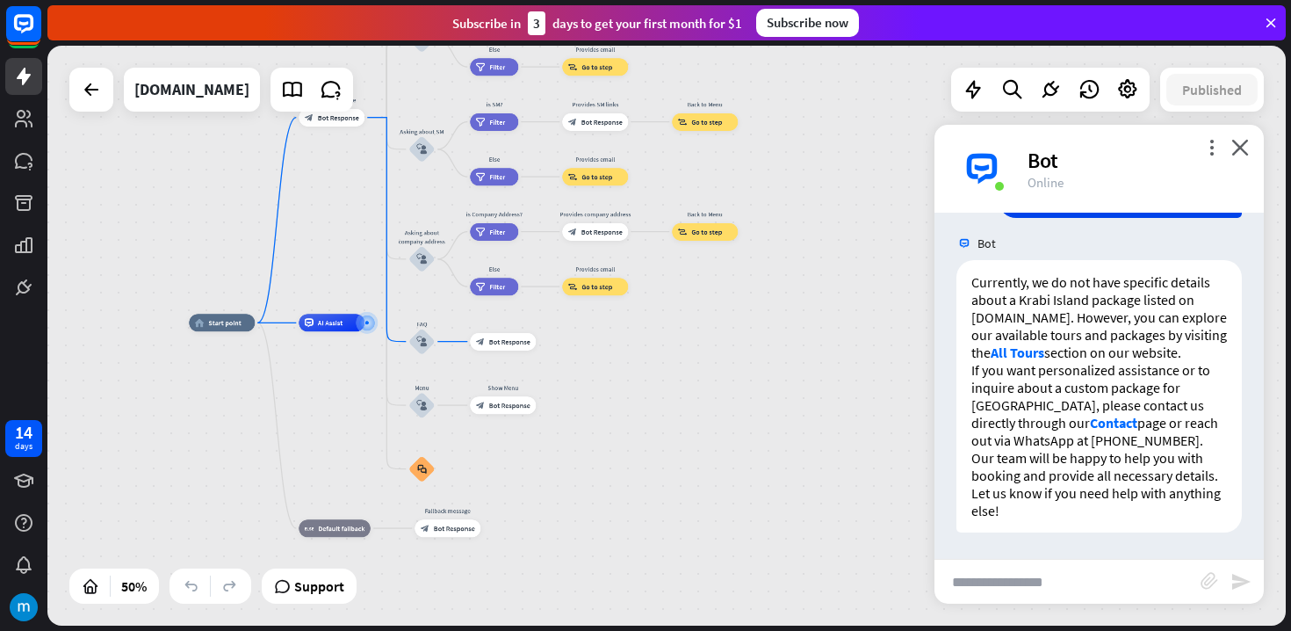
drag, startPoint x: 578, startPoint y: 329, endPoint x: 620, endPoint y: 396, distance: 78.9
click at [596, 573] on div "home_2 Start point Welcome message block_bot_response Bot Response About us blo…" at bounding box center [498, 467] width 619 height 290
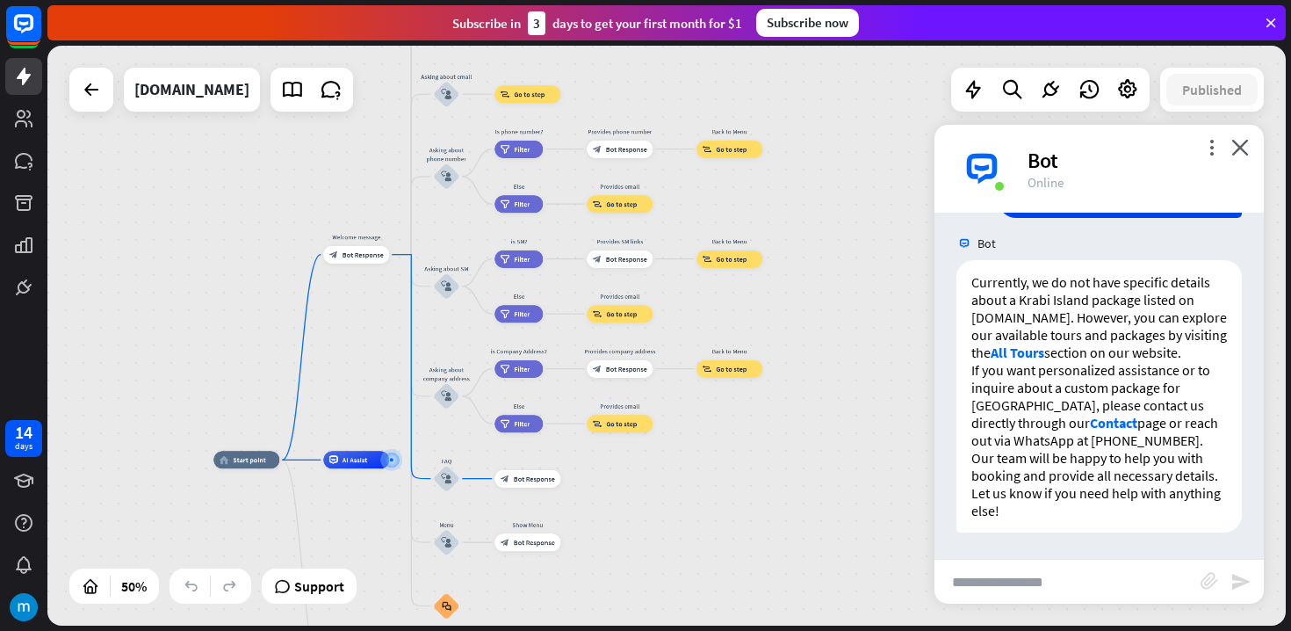
drag, startPoint x: 631, startPoint y: 391, endPoint x: 648, endPoint y: 515, distance: 125.9
click at [648, 515] on div "home_2 Start point Welcome message block_bot_response Bot Response About us blo…" at bounding box center [522, 604] width 619 height 290
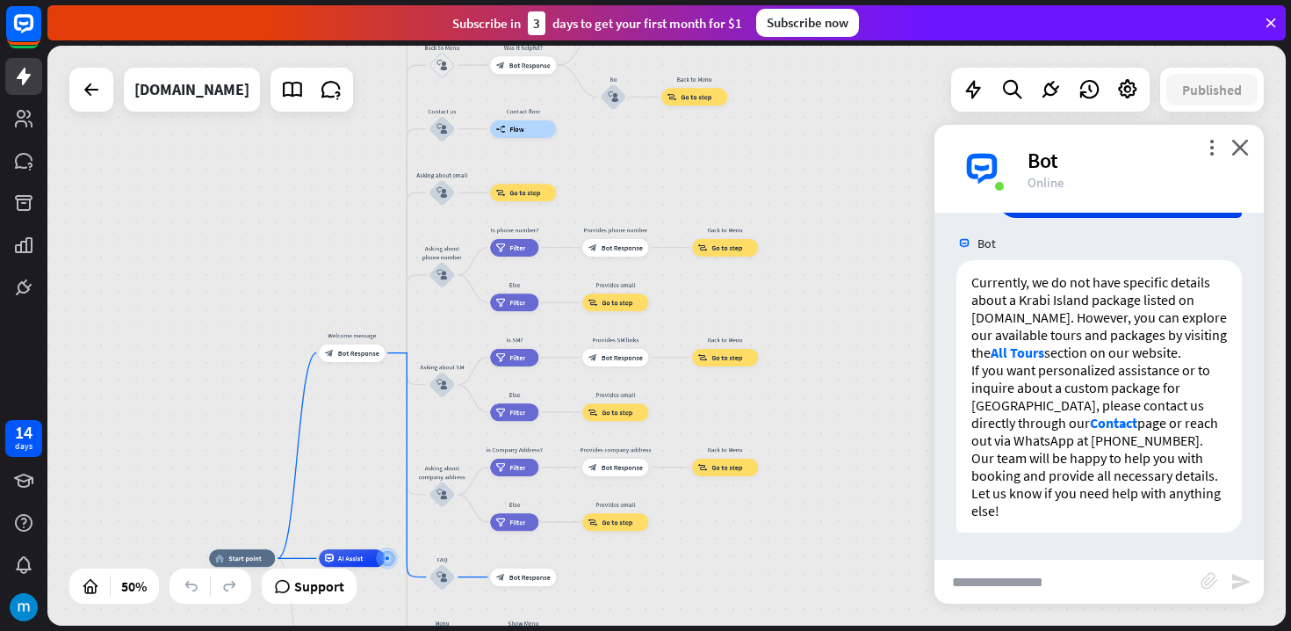
drag, startPoint x: 753, startPoint y: 458, endPoint x: 848, endPoint y: 406, distance: 109.3
click at [748, 557] on div "home_2 Start point Welcome message block_bot_response Bot Response About us blo…" at bounding box center [666, 336] width 1238 height 580
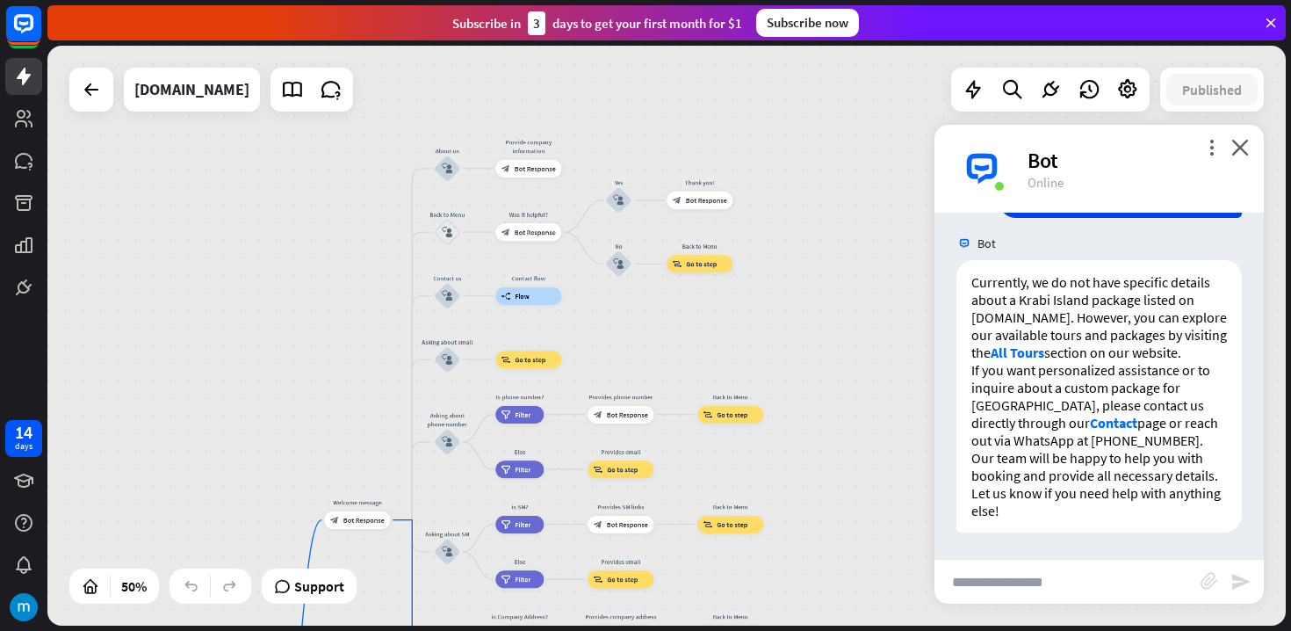
drag, startPoint x: 868, startPoint y: 487, endPoint x: 868, endPoint y: 540, distance: 52.7
click at [868, 540] on div "home_2 Start point Welcome message block_bot_response Bot Response About us blo…" at bounding box center [666, 336] width 1238 height 580
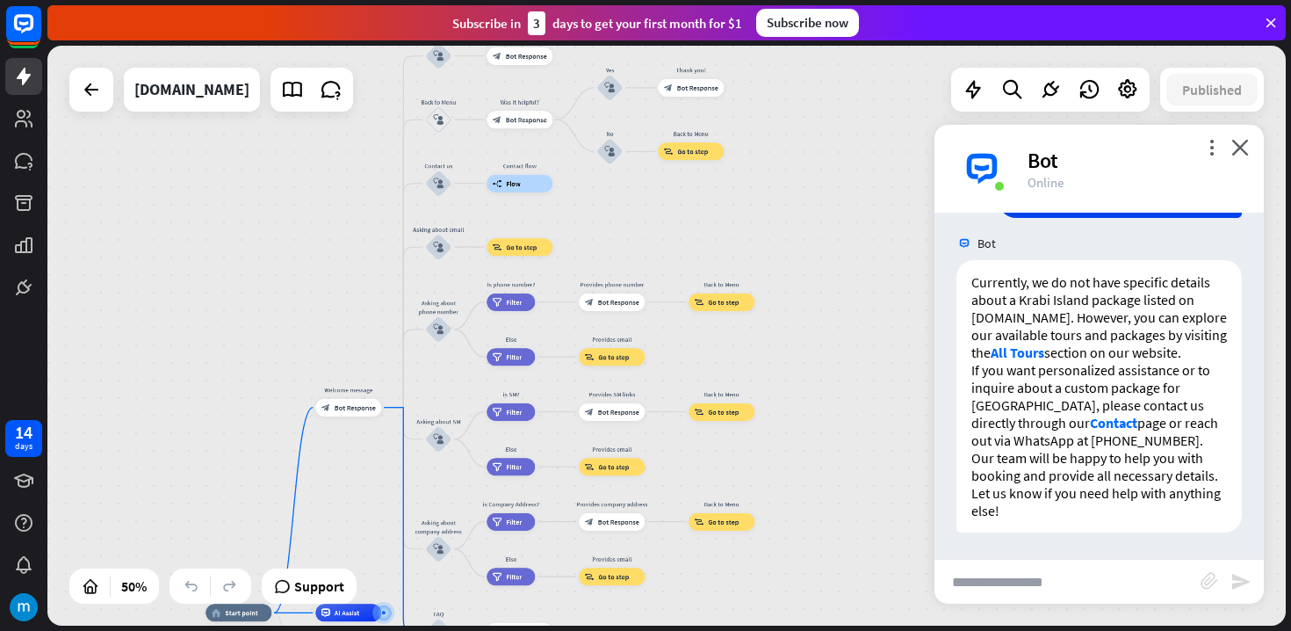
drag, startPoint x: 840, startPoint y: 392, endPoint x: 833, endPoint y: 270, distance: 121.4
click at [833, 270] on div "home_2 Start point Welcome message block_bot_response Bot Response About us blo…" at bounding box center [666, 336] width 1238 height 580
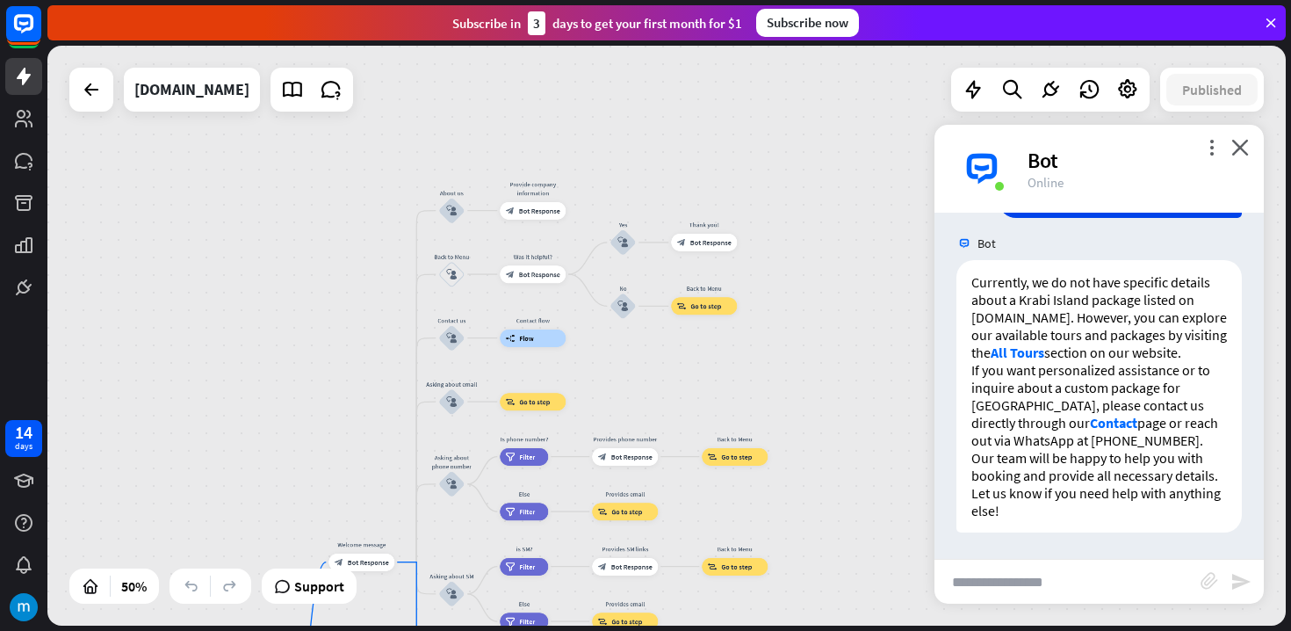
drag, startPoint x: 819, startPoint y: 446, endPoint x: 832, endPoint y: 615, distance: 169.1
click at [832, 615] on div "home_2 Start point Welcome message block_bot_response Bot Response About us blo…" at bounding box center [666, 336] width 1238 height 580
drag, startPoint x: 796, startPoint y: 395, endPoint x: 748, endPoint y: 199, distance: 201.7
click at [748, 199] on div "home_2 Start point Welcome message block_bot_response Bot Response About us blo…" at bounding box center [666, 336] width 1238 height 580
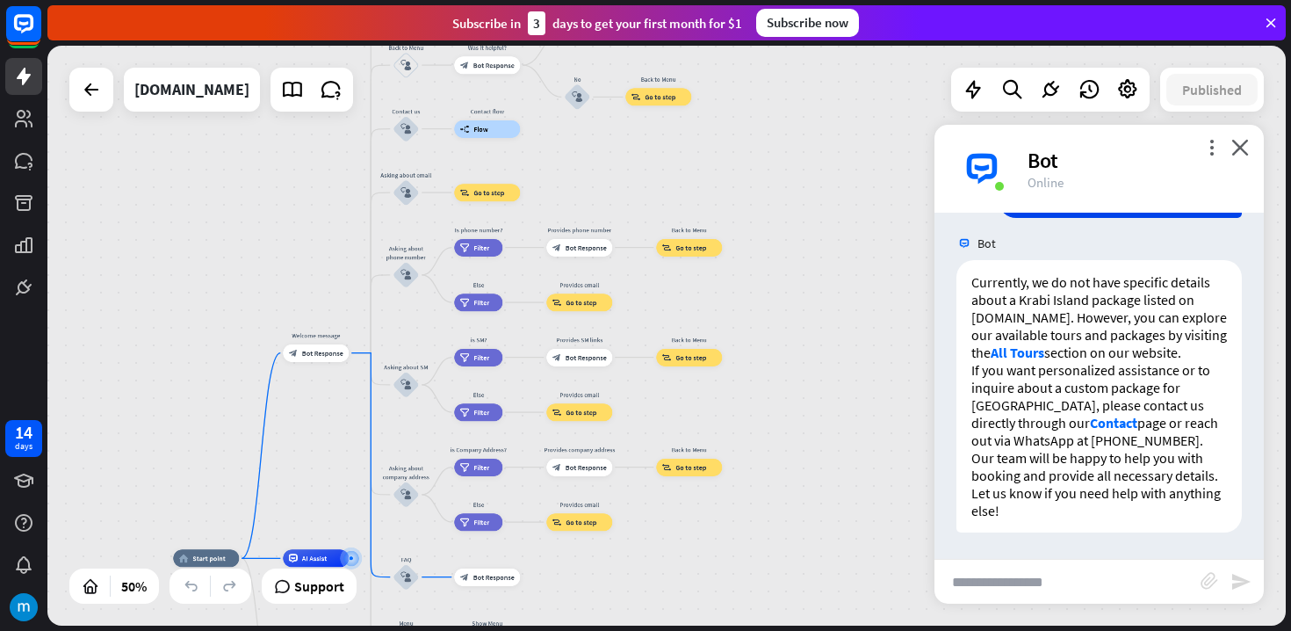
drag, startPoint x: 762, startPoint y: 478, endPoint x: 815, endPoint y: 236, distance: 247.2
click at [815, 236] on div "home_2 Start point Welcome message block_bot_response Bot Response About us blo…" at bounding box center [666, 336] width 1238 height 580
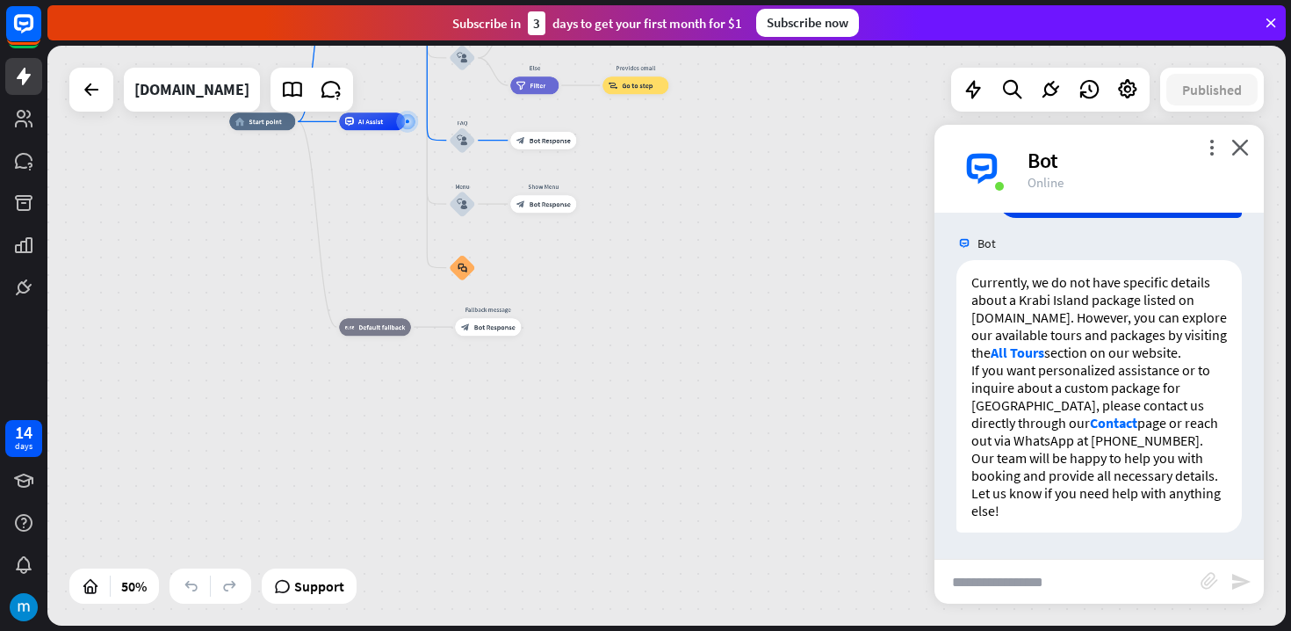
drag, startPoint x: 801, startPoint y: 484, endPoint x: 803, endPoint y: 349, distance: 134.4
click at [803, 349] on div "home_2 Start point Welcome message block_bot_response Bot Response About us blo…" at bounding box center [538, 266] width 619 height 290
click at [1090, 427] on link "Contact" at bounding box center [1113, 423] width 47 height 18
click at [1249, 145] on div "more_vert close Bot Online" at bounding box center [1098, 169] width 329 height 88
click at [1246, 145] on icon "close" at bounding box center [1240, 147] width 18 height 17
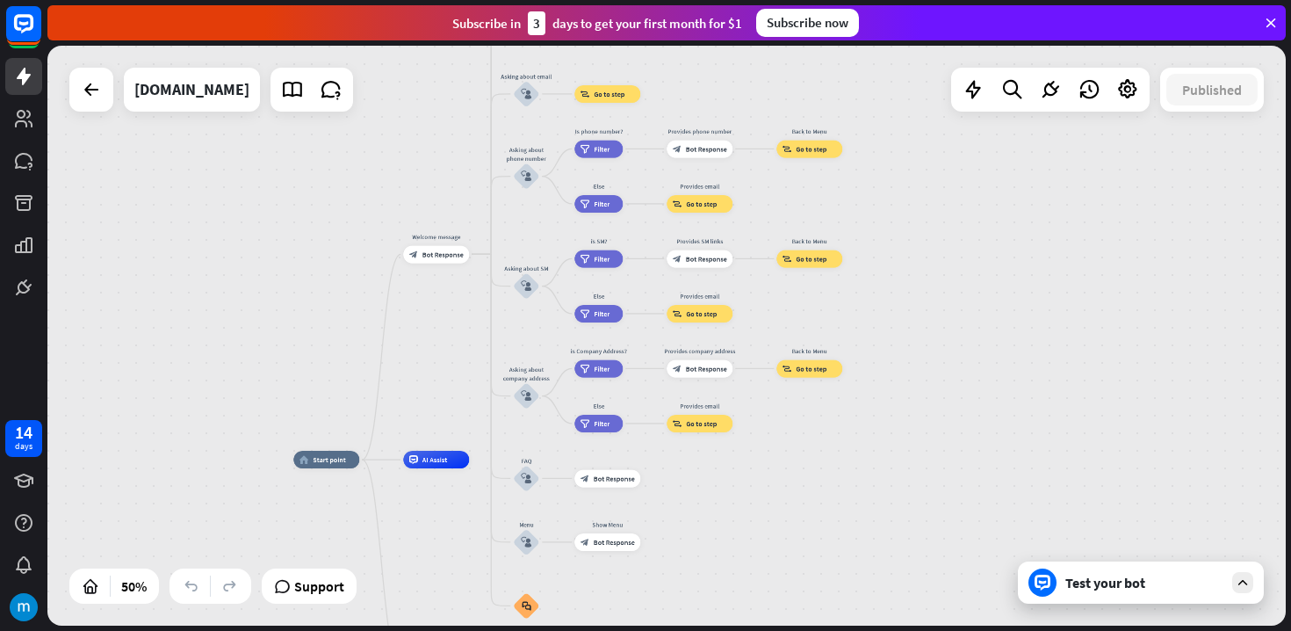
drag, startPoint x: 814, startPoint y: 234, endPoint x: 874, endPoint y: 562, distance: 332.9
click at [878, 572] on div "home_2 Start point Welcome message block_bot_response Bot Response About us blo…" at bounding box center [602, 604] width 619 height 290
drag, startPoint x: 801, startPoint y: 393, endPoint x: 805, endPoint y: 516, distance: 123.0
click at [805, 377] on div "Edit name more_horiz Back to Menu block_goto Go to step" at bounding box center [808, 368] width 66 height 18
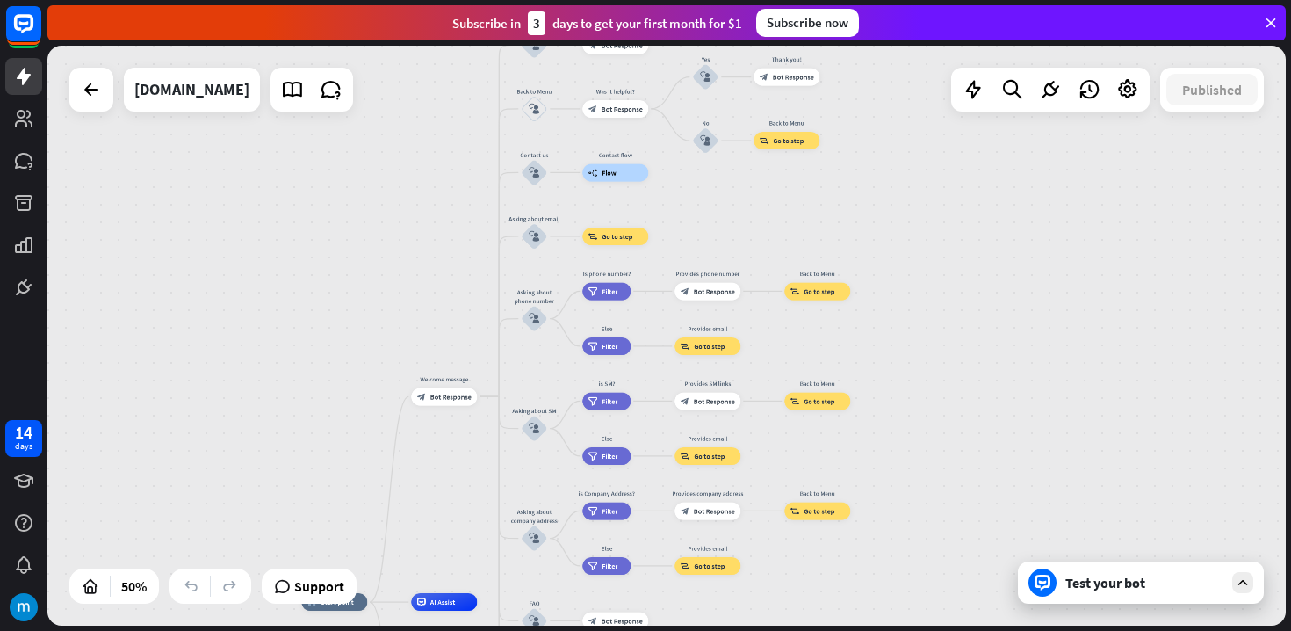
drag, startPoint x: 914, startPoint y: 307, endPoint x: 939, endPoint y: 250, distance: 62.1
click at [926, 510] on div "home_2 Start point Welcome message block_bot_response Bot Response About us blo…" at bounding box center [666, 336] width 1238 height 580
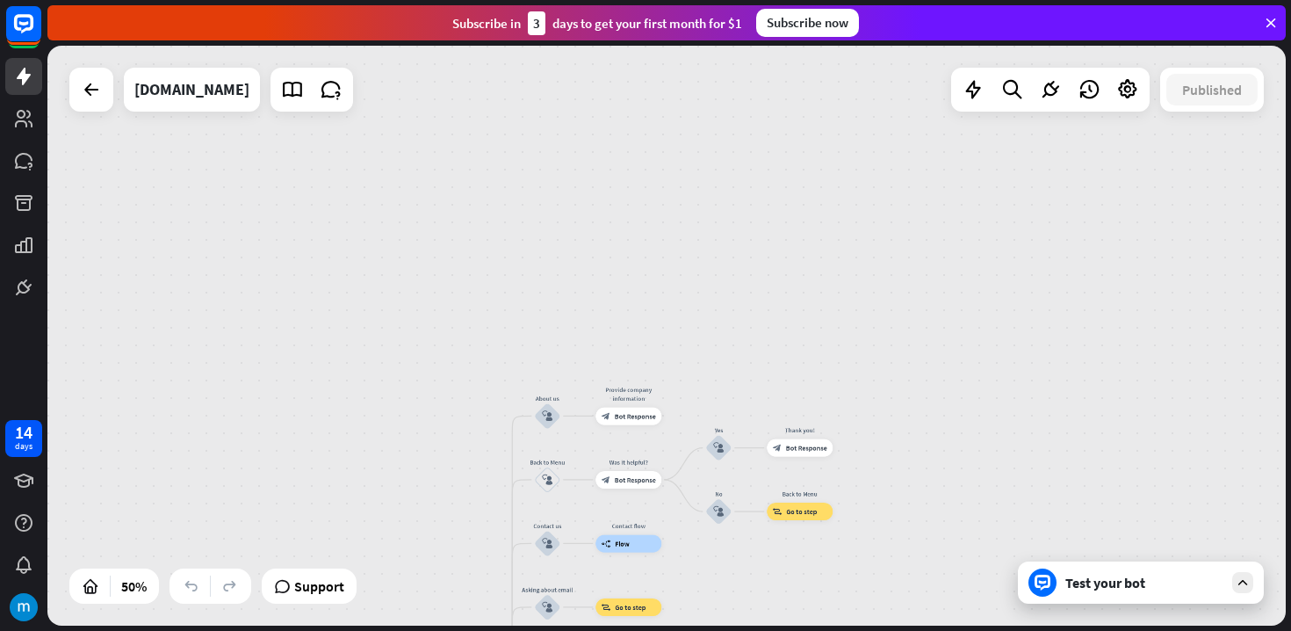
drag, startPoint x: 941, startPoint y: 263, endPoint x: 940, endPoint y: 387, distance: 123.8
click at [940, 387] on div "home_2 Start point Welcome message block_bot_response Bot Response About us blo…" at bounding box center [666, 336] width 1238 height 580
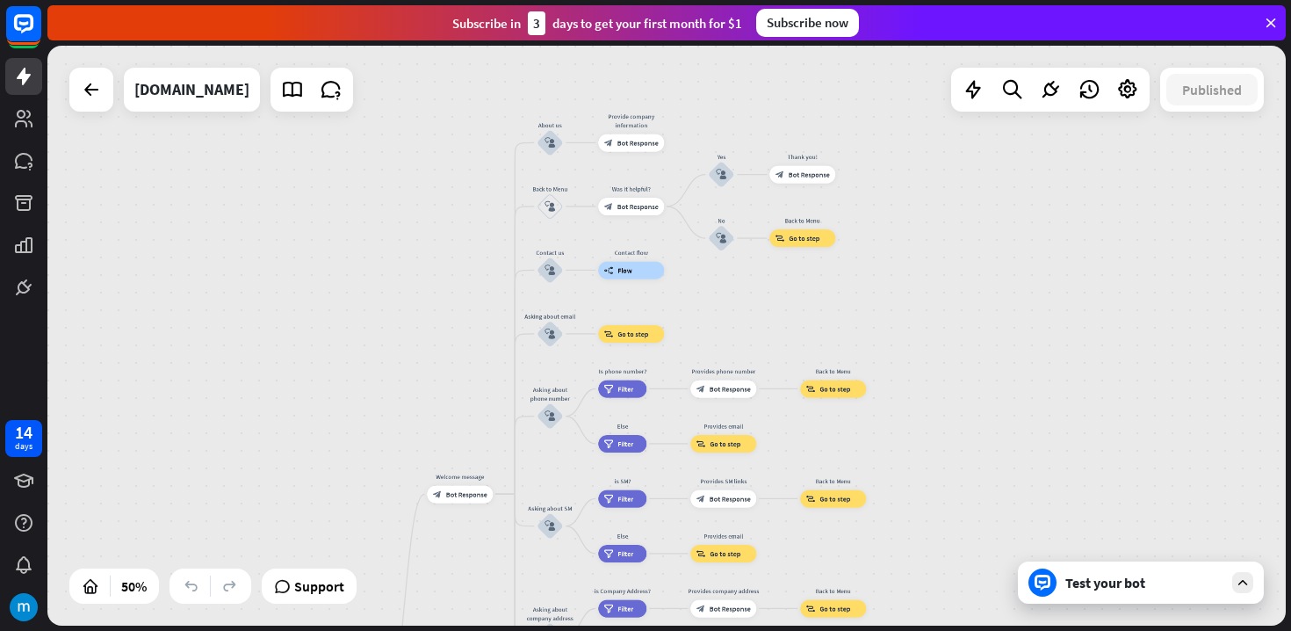
drag, startPoint x: 898, startPoint y: 500, endPoint x: 899, endPoint y: 215, distance: 284.5
click at [899, 218] on div "home_2 Start point Welcome message block_bot_response Bot Response About us blo…" at bounding box center [666, 336] width 1238 height 580
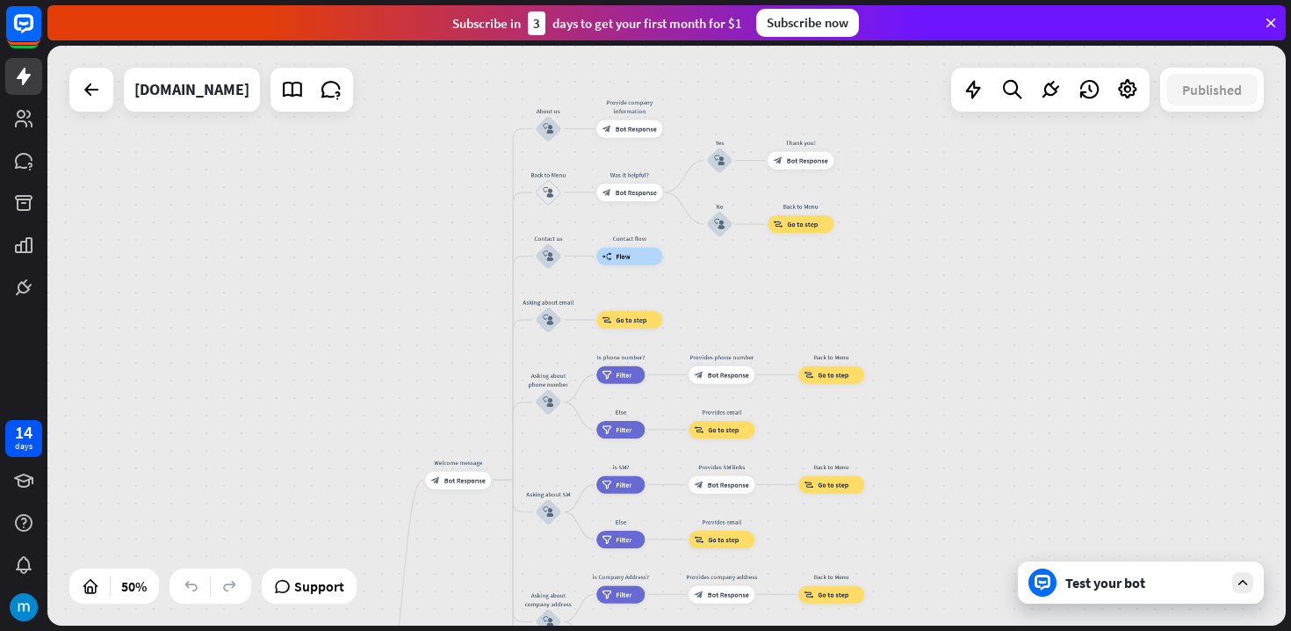
drag, startPoint x: 900, startPoint y: 449, endPoint x: 903, endPoint y: 255, distance: 194.1
click at [903, 272] on div "home_2 Start point Welcome message block_bot_response Bot Response About us blo…" at bounding box center [666, 336] width 1238 height 580
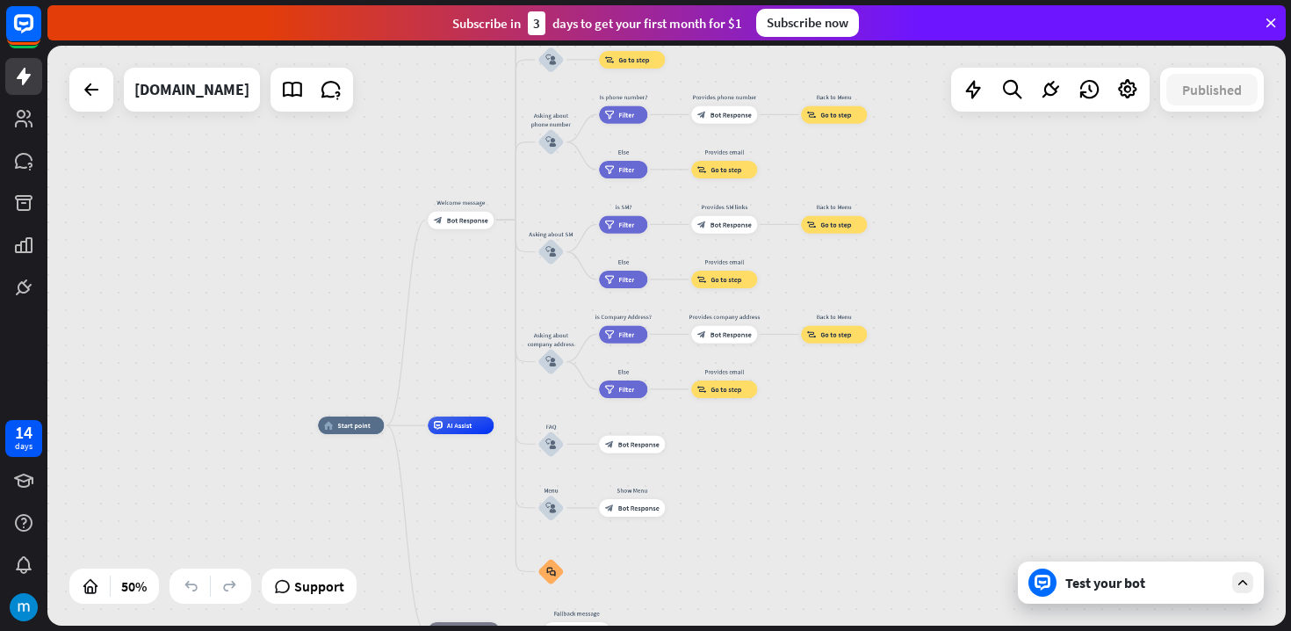
drag, startPoint x: 896, startPoint y: 462, endPoint x: 894, endPoint y: 337, distance: 124.7
click at [894, 349] on div "home_2 Start point Welcome message block_bot_response Bot Response About us blo…" at bounding box center [666, 336] width 1238 height 580
